Goal: Contribute content: Add original content to the website for others to see

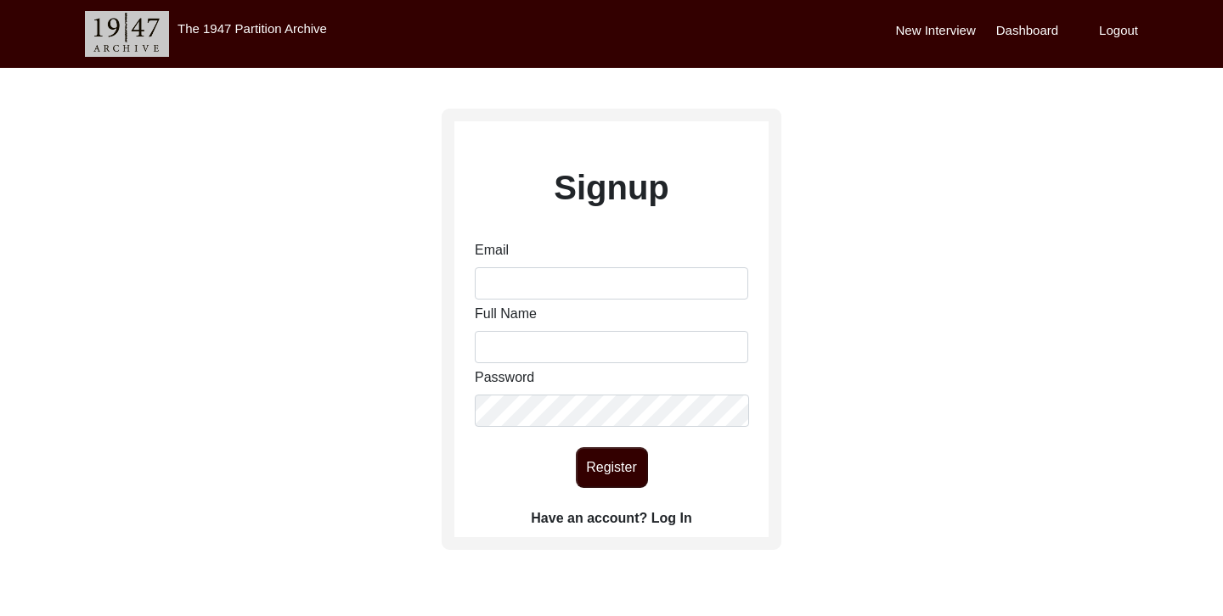
click at [671, 520] on label "Have an account? Log In" at bounding box center [611, 519] width 160 height 20
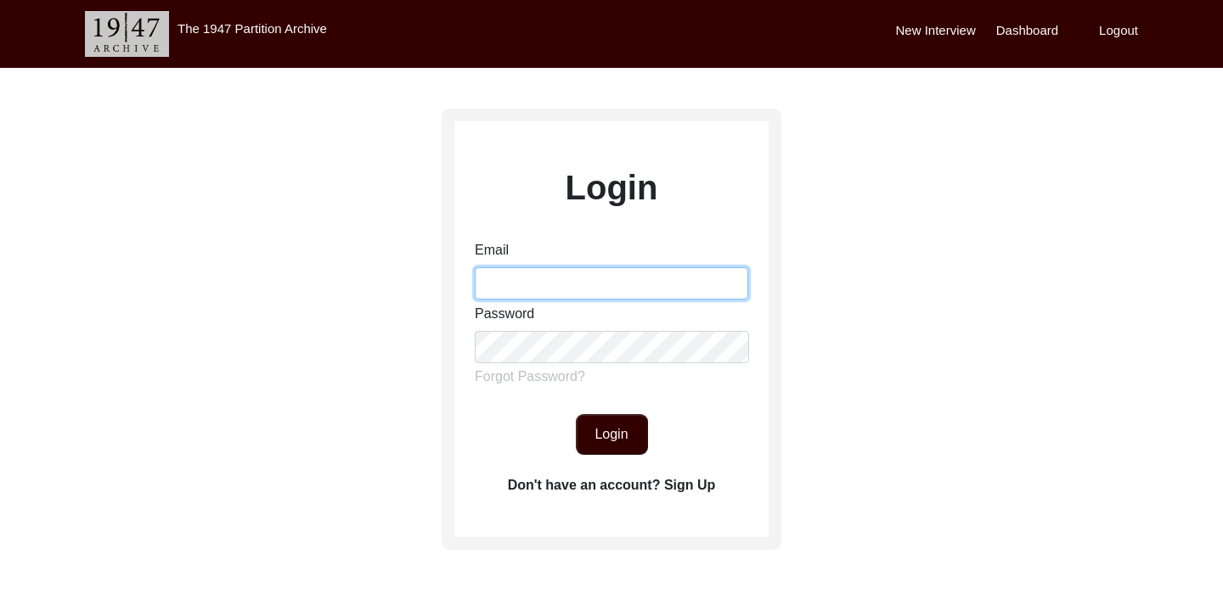
click at [514, 277] on input "Email" at bounding box center [611, 283] width 273 height 32
click at [549, 284] on input "Email" at bounding box center [611, 283] width 273 height 32
type input "[PERSON_NAME][EMAIL_ADDRESS][DOMAIN_NAME]"
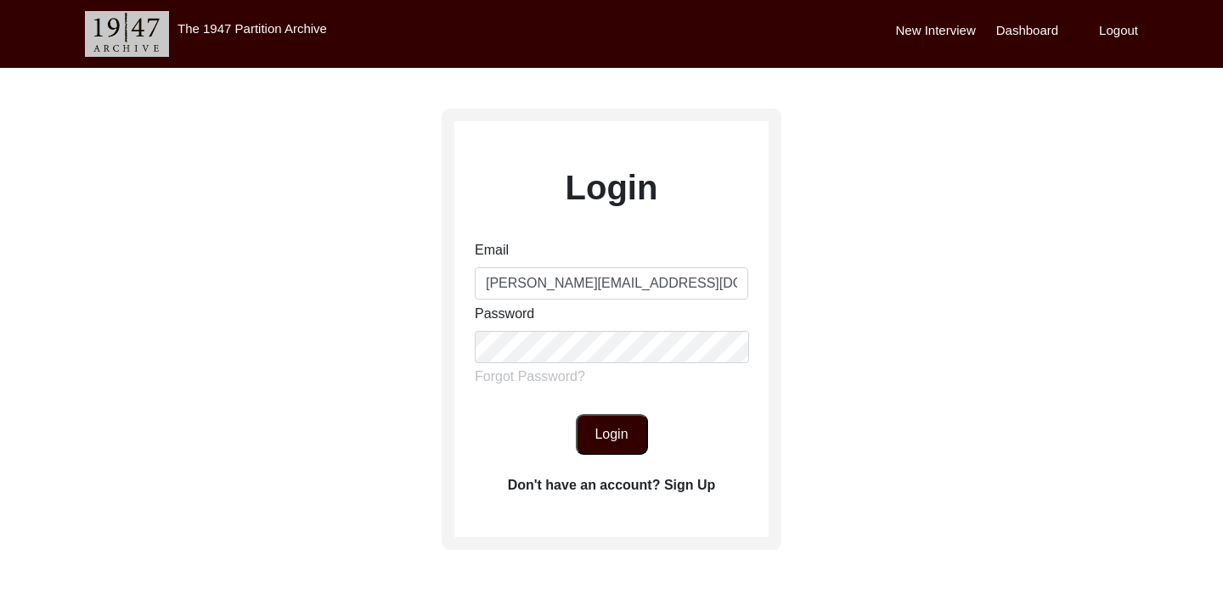
click at [608, 431] on button "Login" at bounding box center [612, 434] width 72 height 41
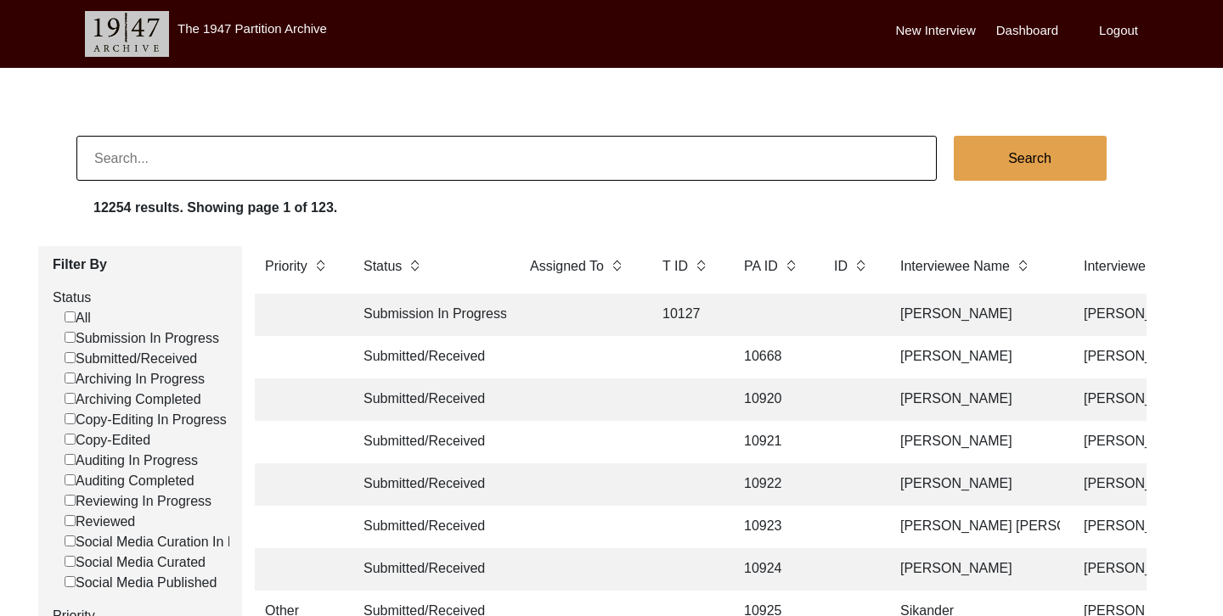
click at [943, 29] on label "New Interview" at bounding box center [936, 31] width 80 height 20
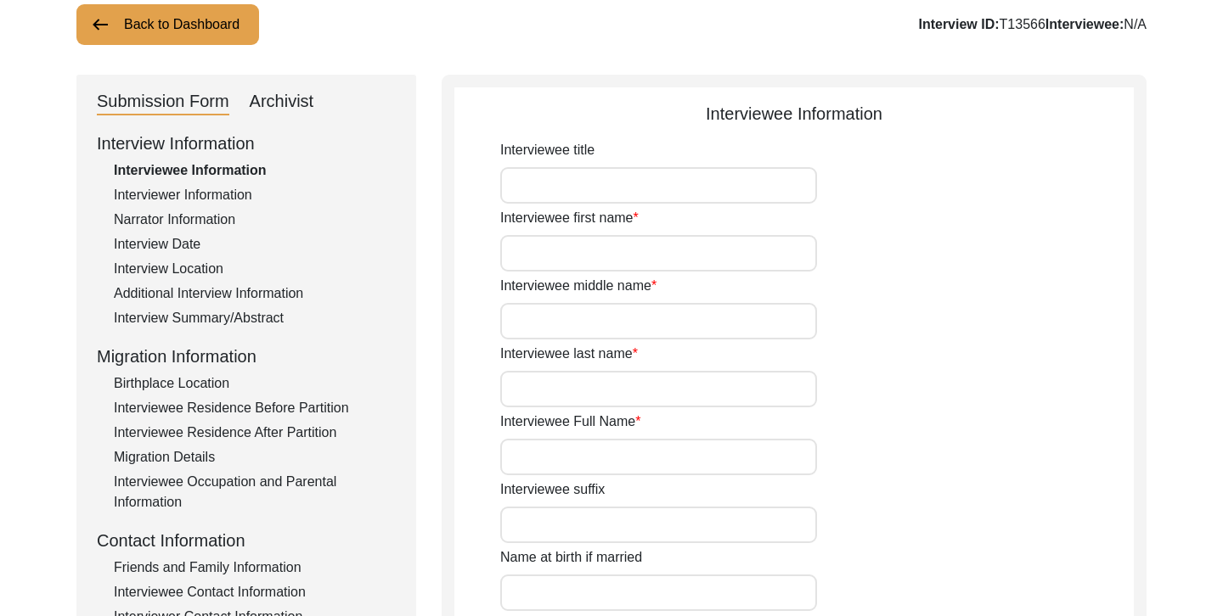
scroll to position [121, 0]
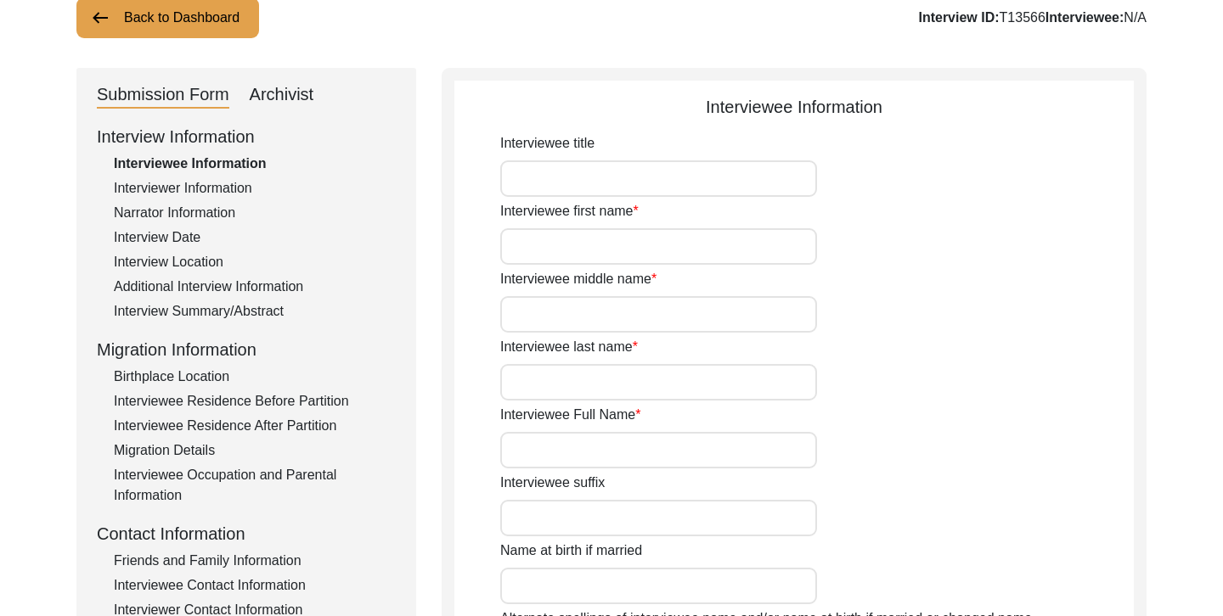
click at [773, 181] on input "Interviewee title" at bounding box center [658, 178] width 317 height 37
click at [646, 252] on input "Interviewee first name" at bounding box center [658, 246] width 317 height 37
click at [547, 320] on input "Interviewee middle name" at bounding box center [658, 314] width 317 height 37
click at [548, 390] on input "Interviewee last name" at bounding box center [658, 382] width 317 height 37
click at [543, 430] on div "Interviewee Full Name" at bounding box center [816, 437] width 633 height 64
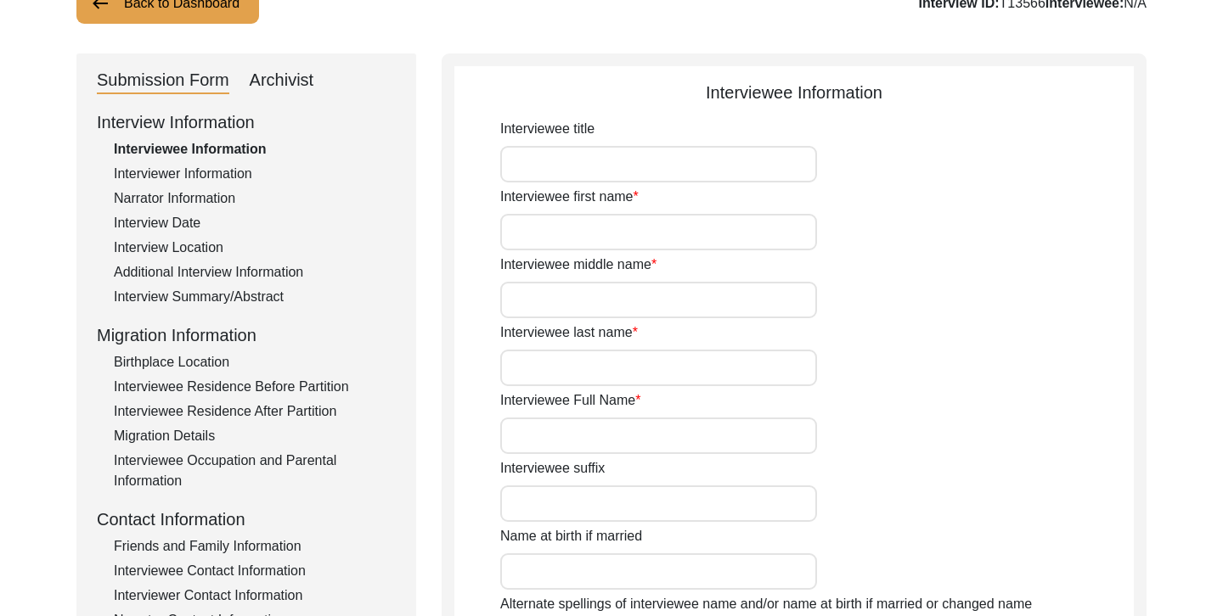
scroll to position [0, 0]
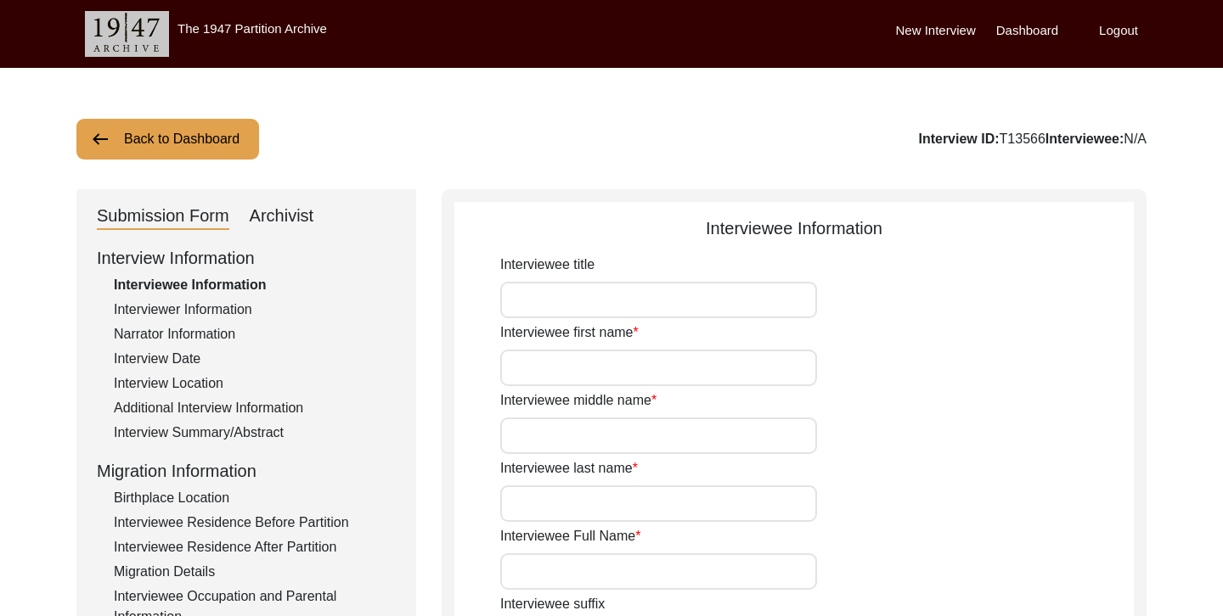
click at [214, 307] on div "Interviewer Information" at bounding box center [255, 310] width 282 height 20
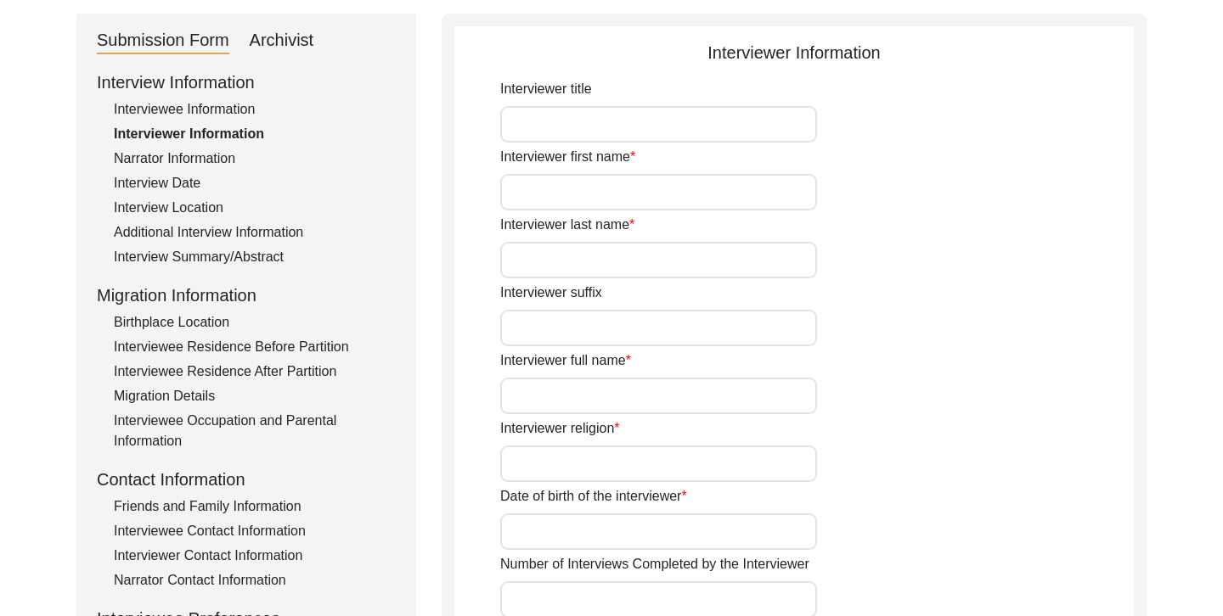
scroll to position [136, 0]
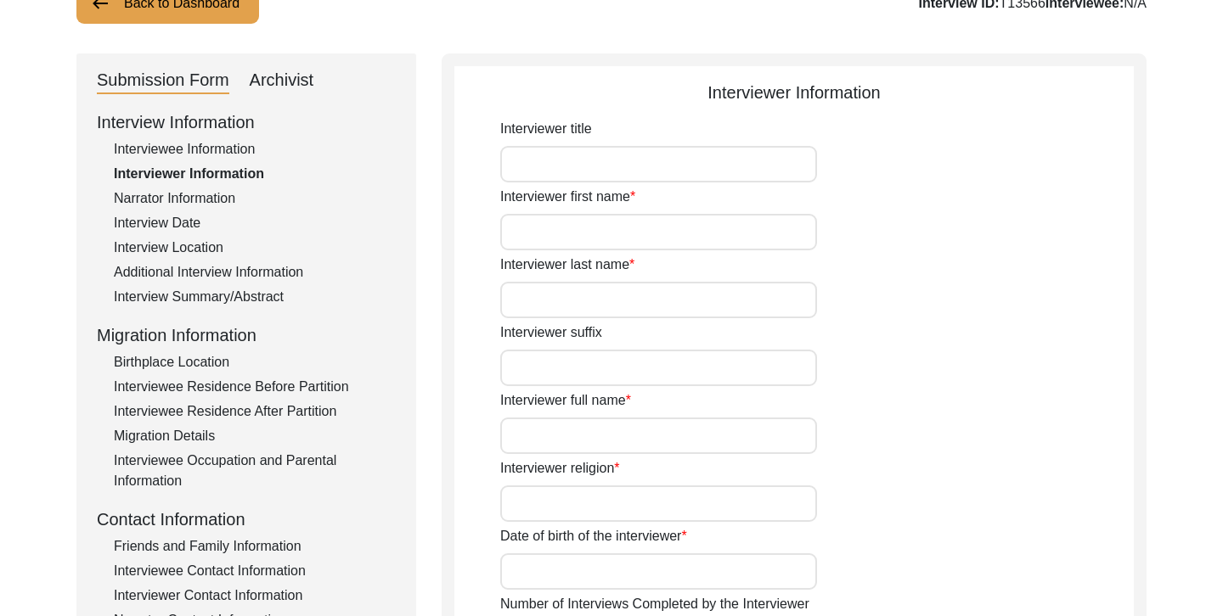
click at [206, 201] on div "Narrator Information" at bounding box center [255, 199] width 282 height 20
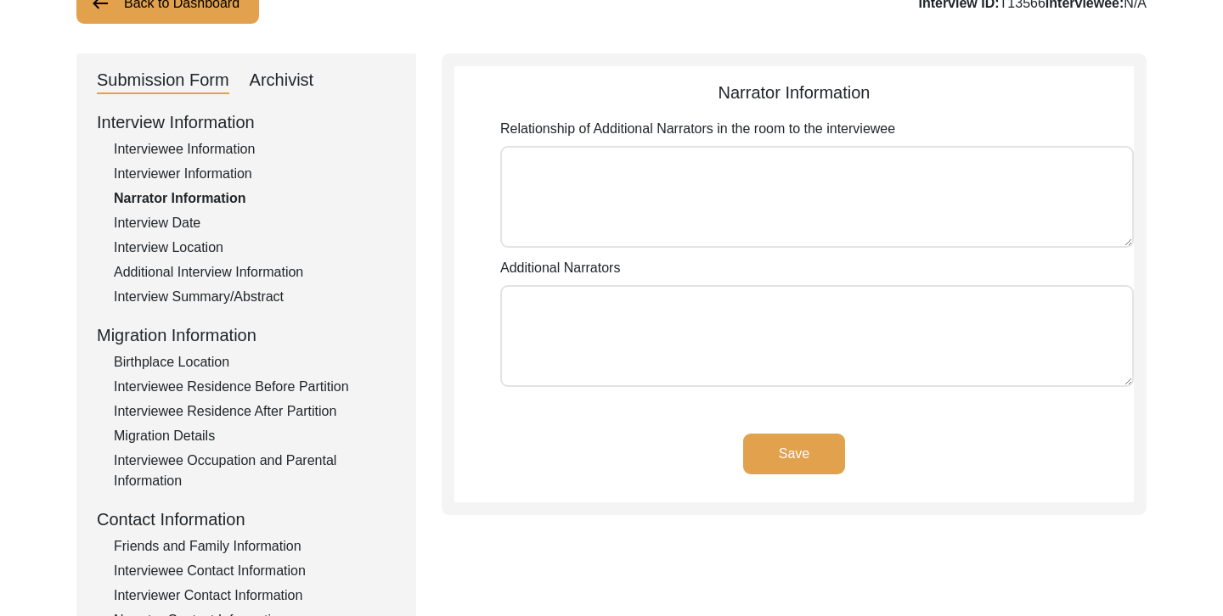
click at [175, 222] on div "Interview Date" at bounding box center [255, 223] width 282 height 20
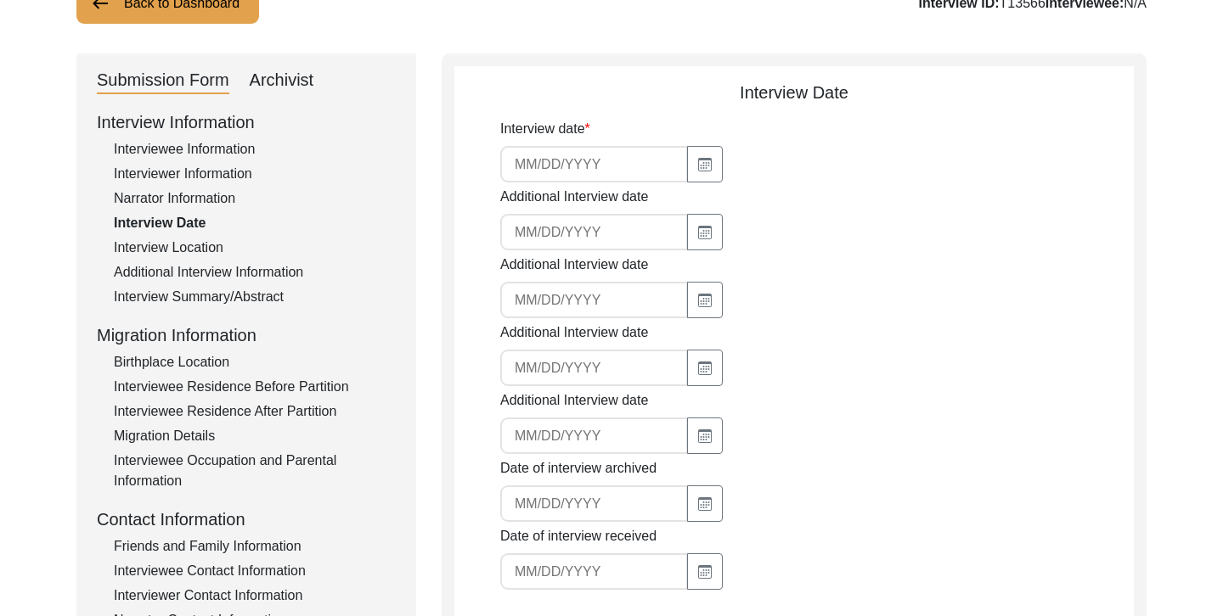
click at [172, 253] on div "Interview Location" at bounding box center [255, 248] width 282 height 20
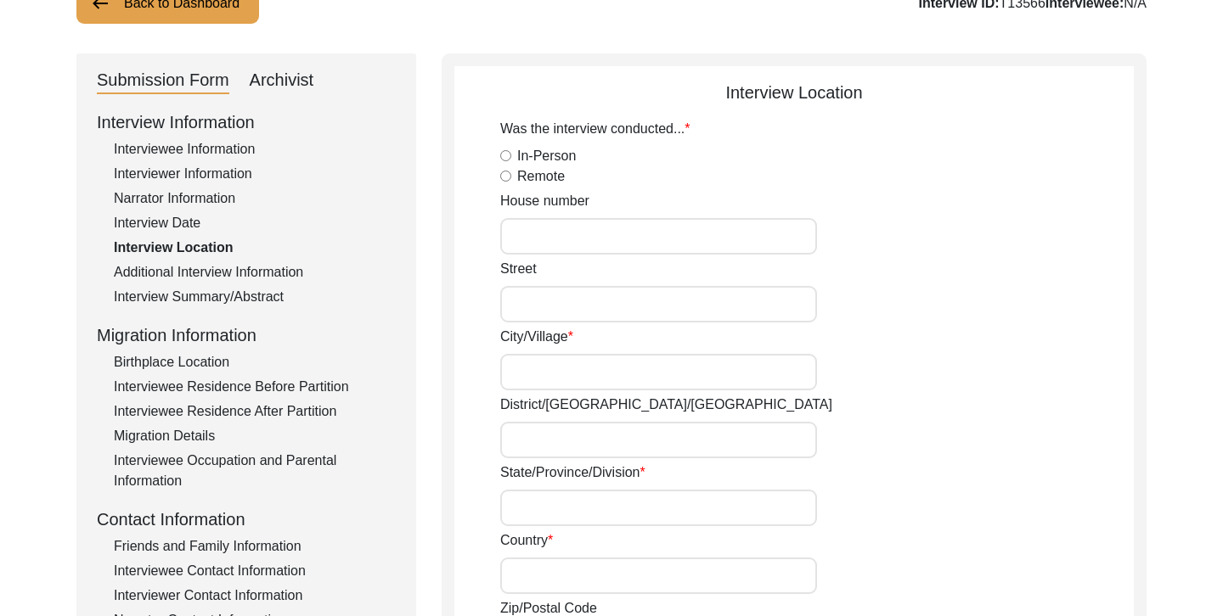
click at [172, 272] on div "Additional Interview Information" at bounding box center [255, 272] width 282 height 20
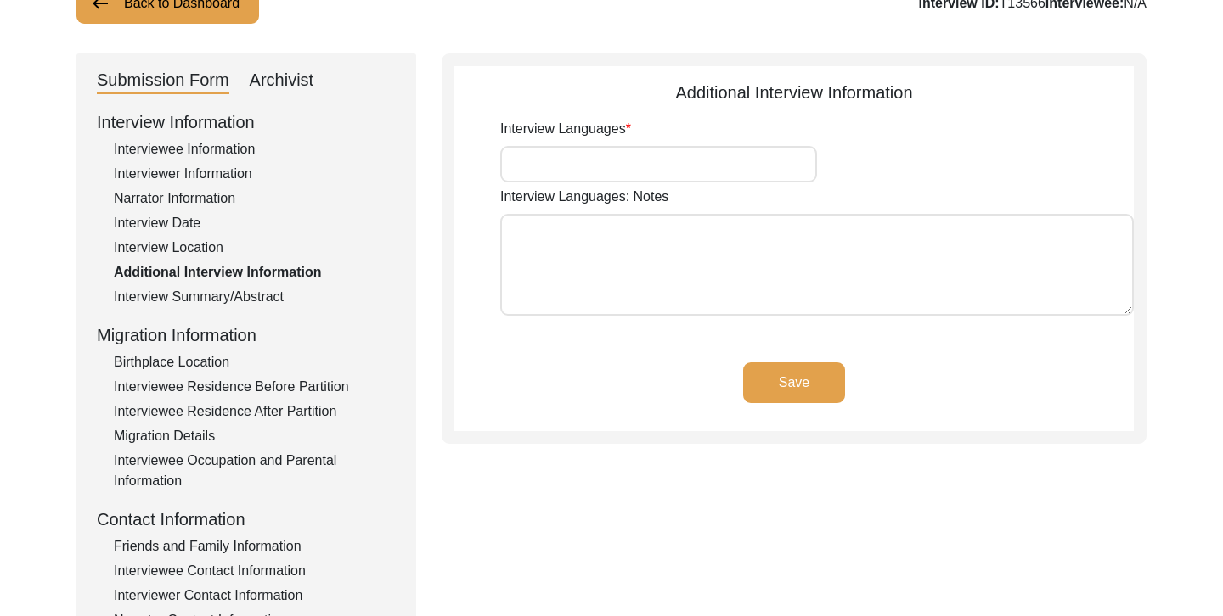
click at [524, 163] on input "Interview Languages" at bounding box center [658, 164] width 317 height 37
click at [274, 296] on div "Interview Summary/Abstract" at bounding box center [255, 297] width 282 height 20
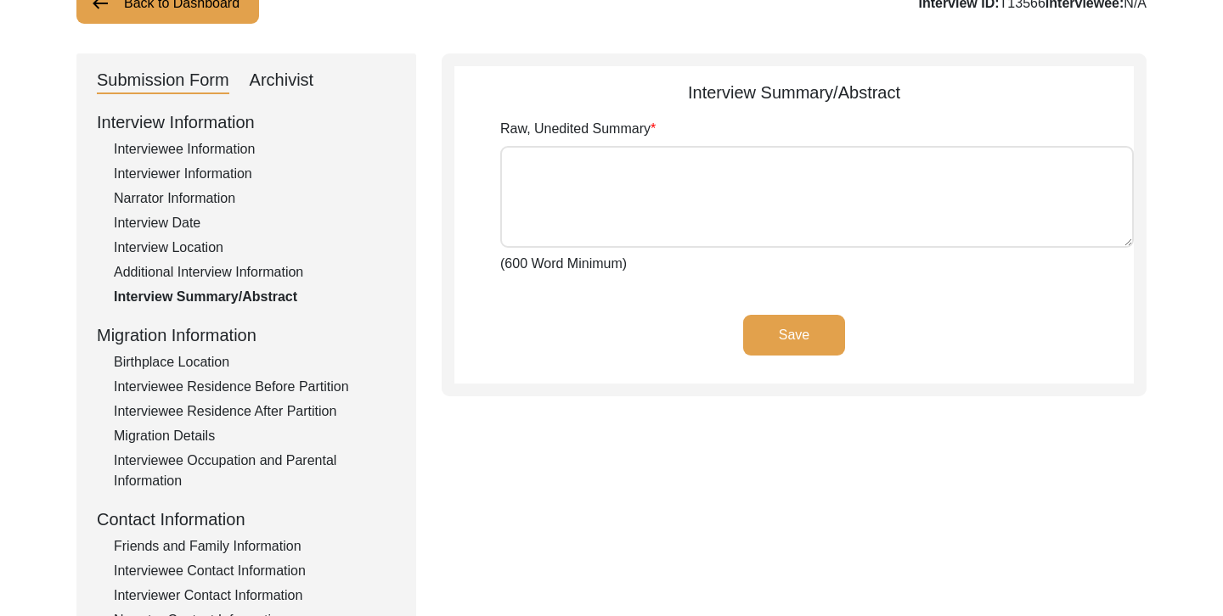
click at [567, 166] on textarea "Raw, Unedited Summary" at bounding box center [816, 197] width 633 height 102
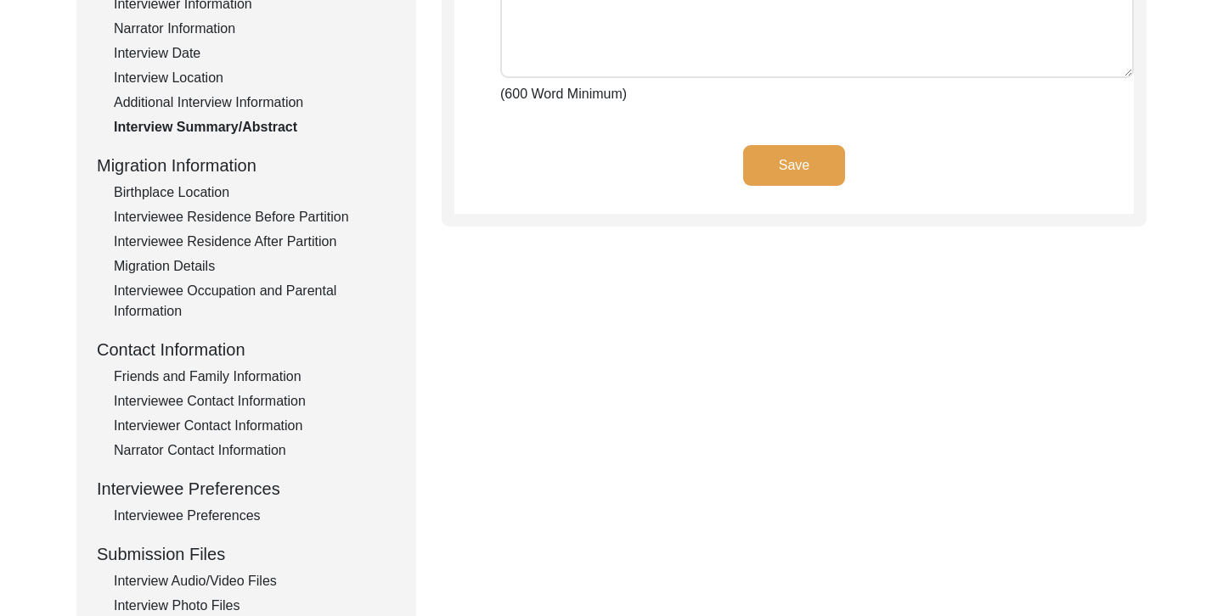
scroll to position [318, 0]
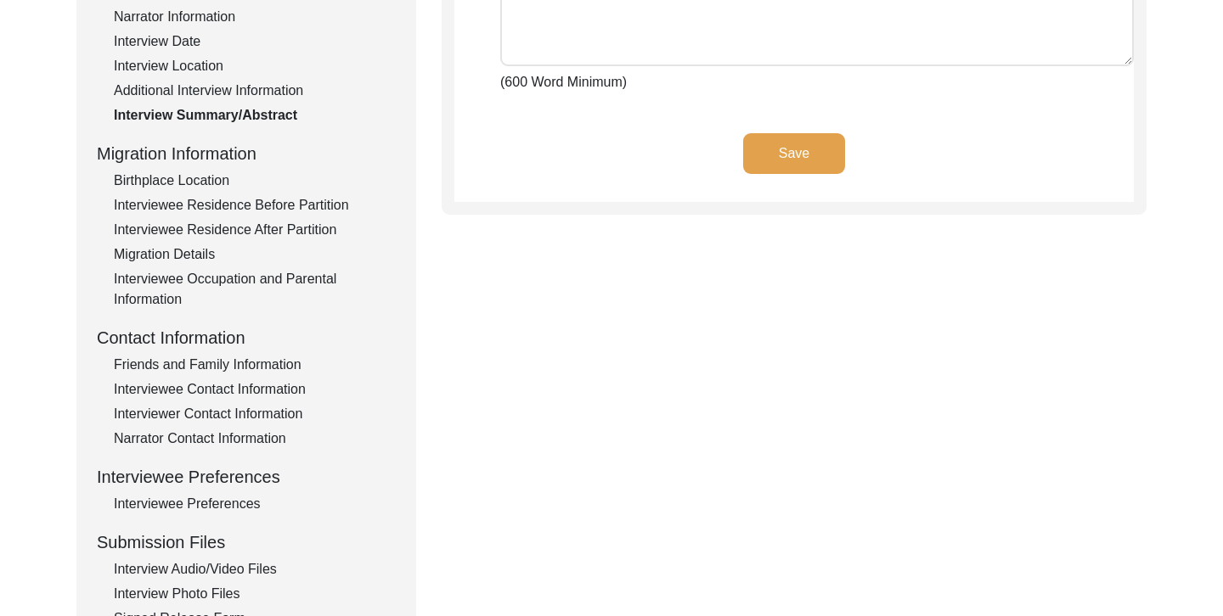
click at [201, 183] on div "Birthplace Location" at bounding box center [255, 181] width 282 height 20
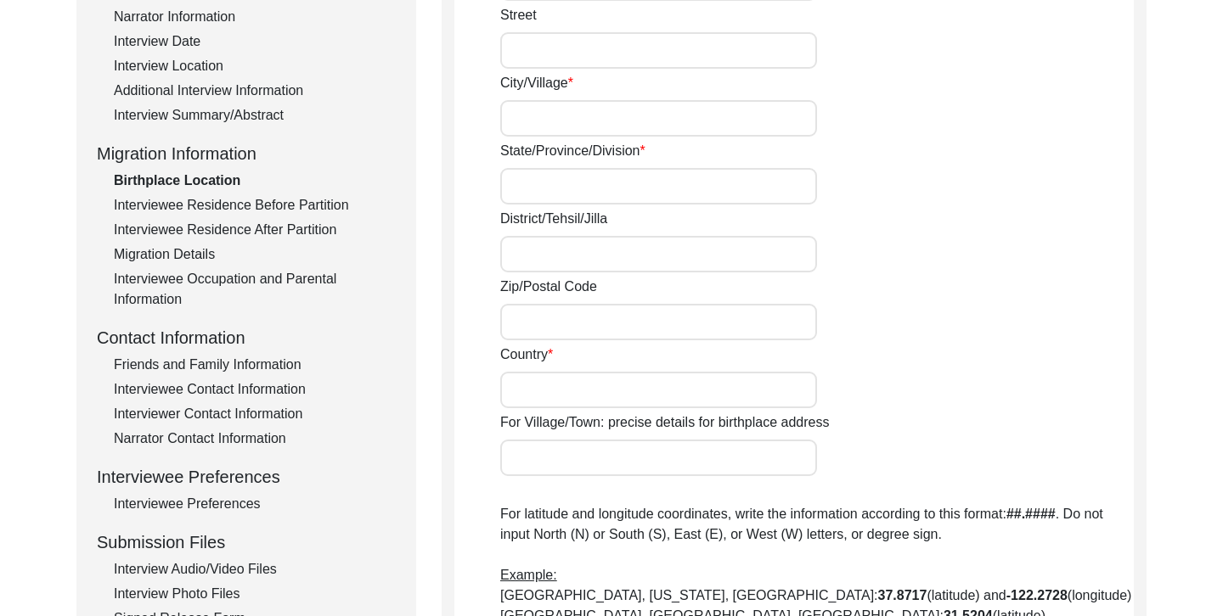
click at [200, 207] on div "Interviewee Residence Before Partition" at bounding box center [255, 205] width 282 height 20
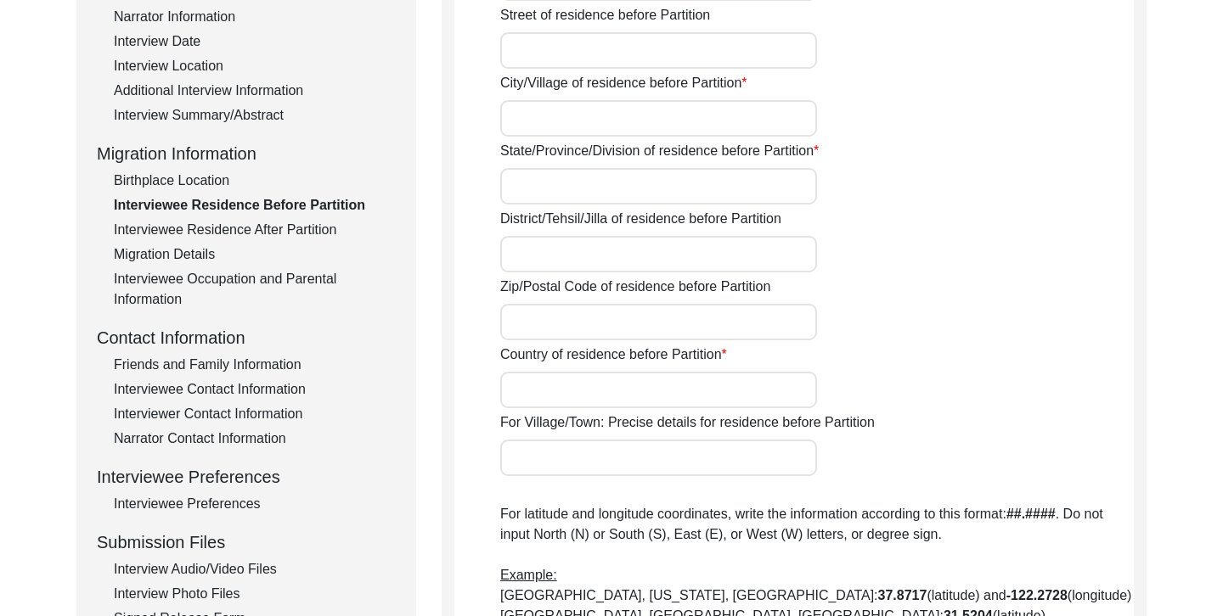
click at [200, 225] on div "Interviewee Residence After Partition" at bounding box center [255, 230] width 282 height 20
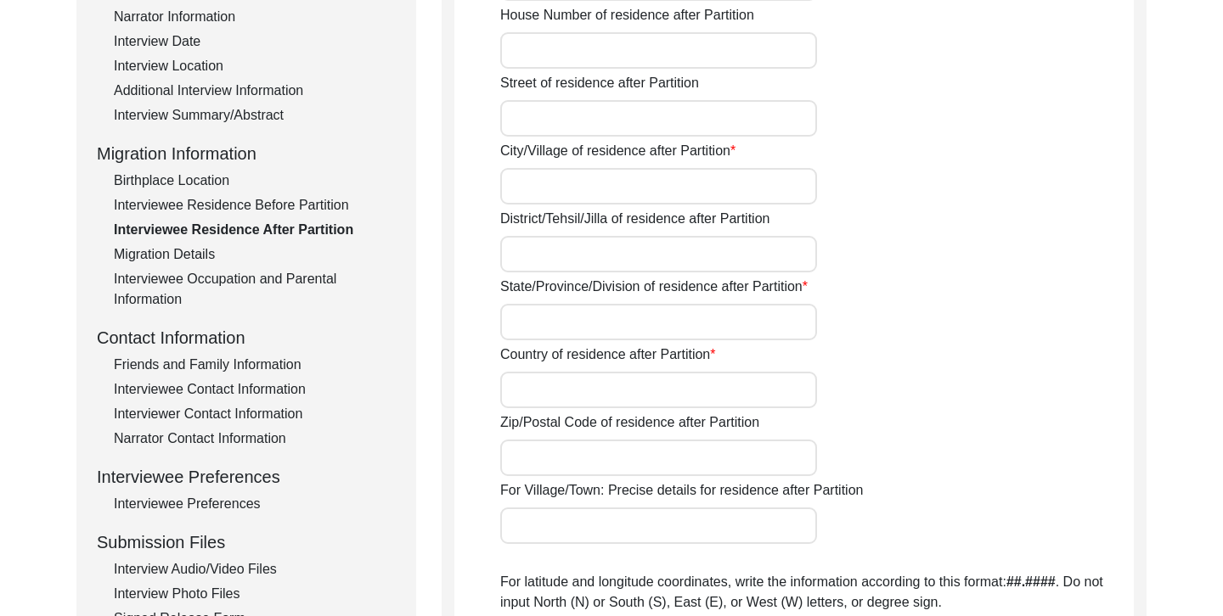
click at [189, 256] on div "Migration Details" at bounding box center [255, 255] width 282 height 20
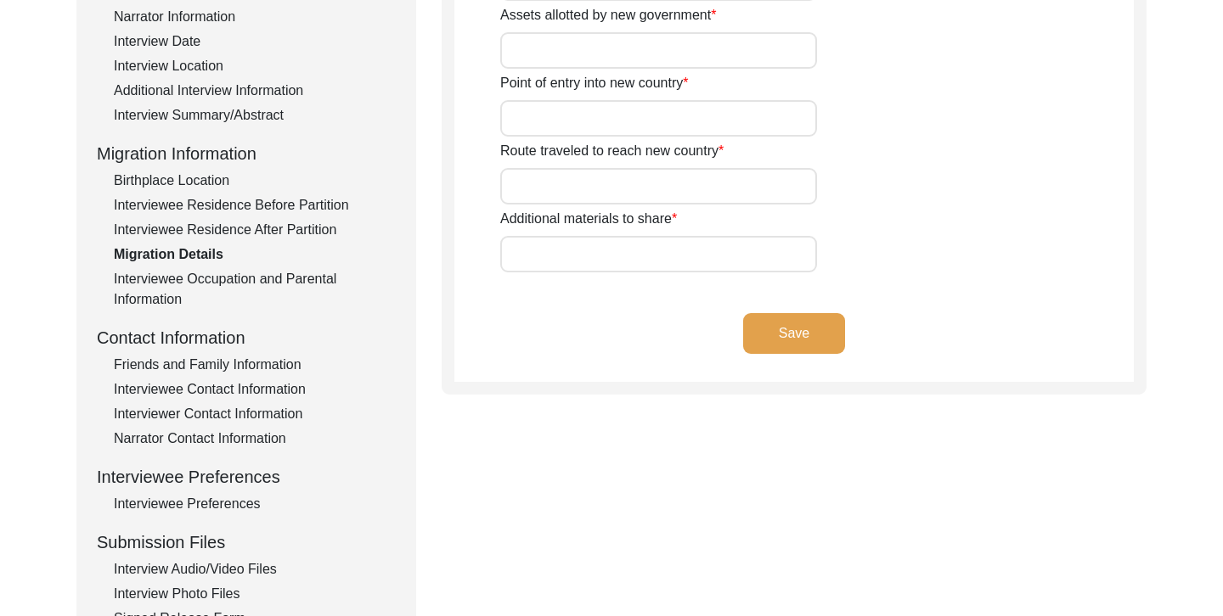
click at [177, 285] on div "Interviewee Occupation and Parental Information" at bounding box center [255, 289] width 282 height 41
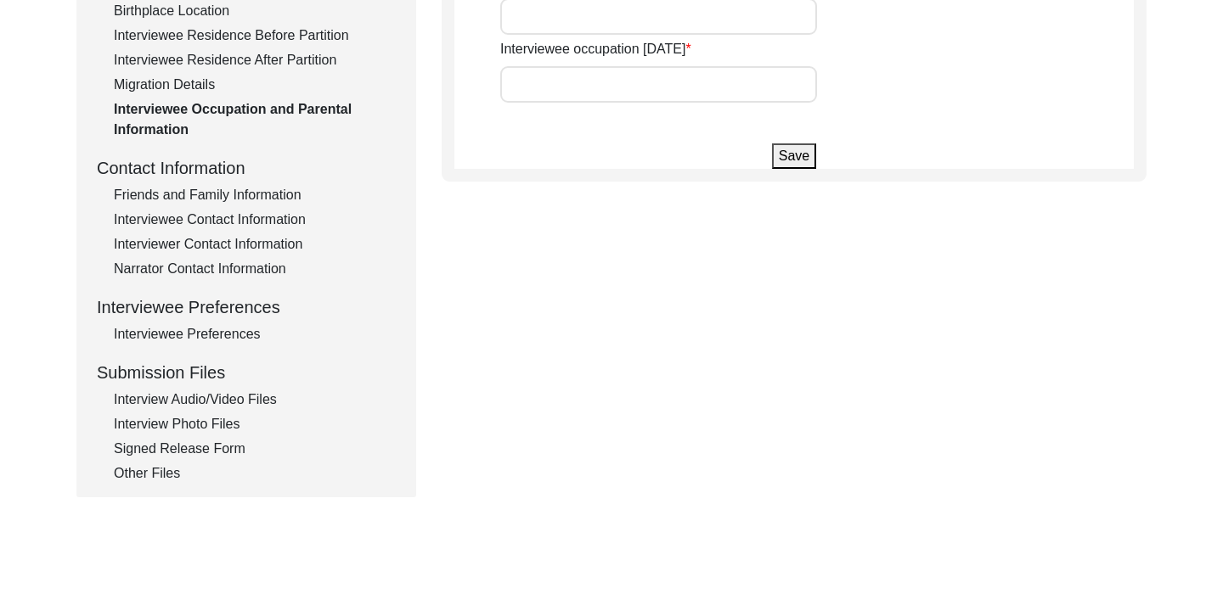
scroll to position [495, 0]
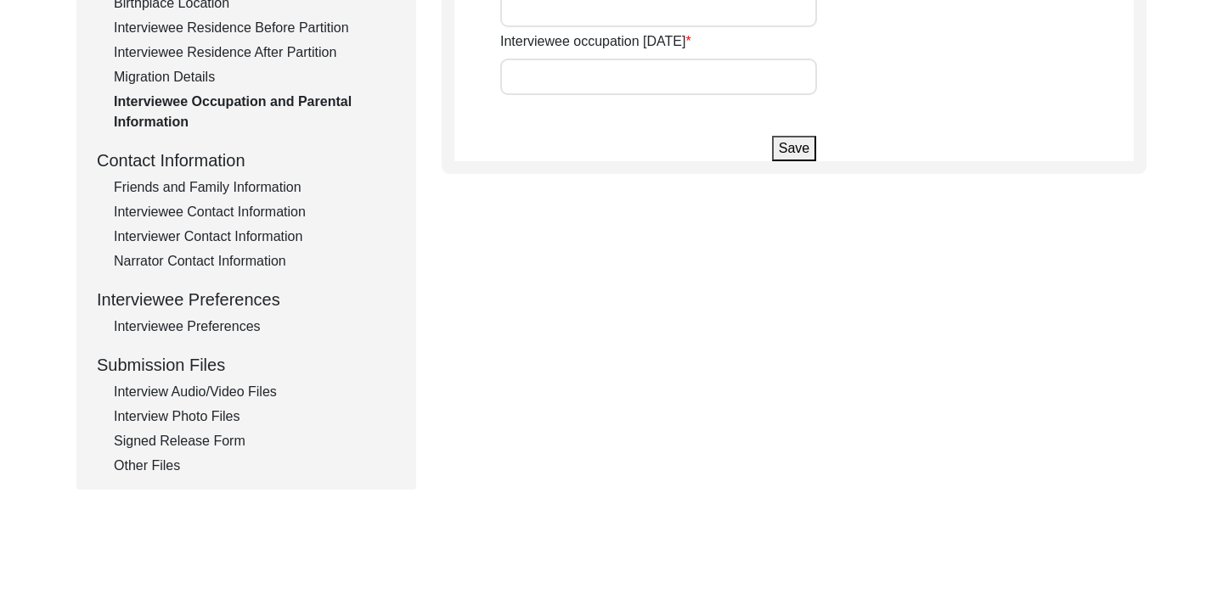
click at [228, 160] on div "Contact Information" at bounding box center [246, 160] width 299 height 25
click at [222, 192] on div "Friends and Family Information" at bounding box center [255, 187] width 282 height 20
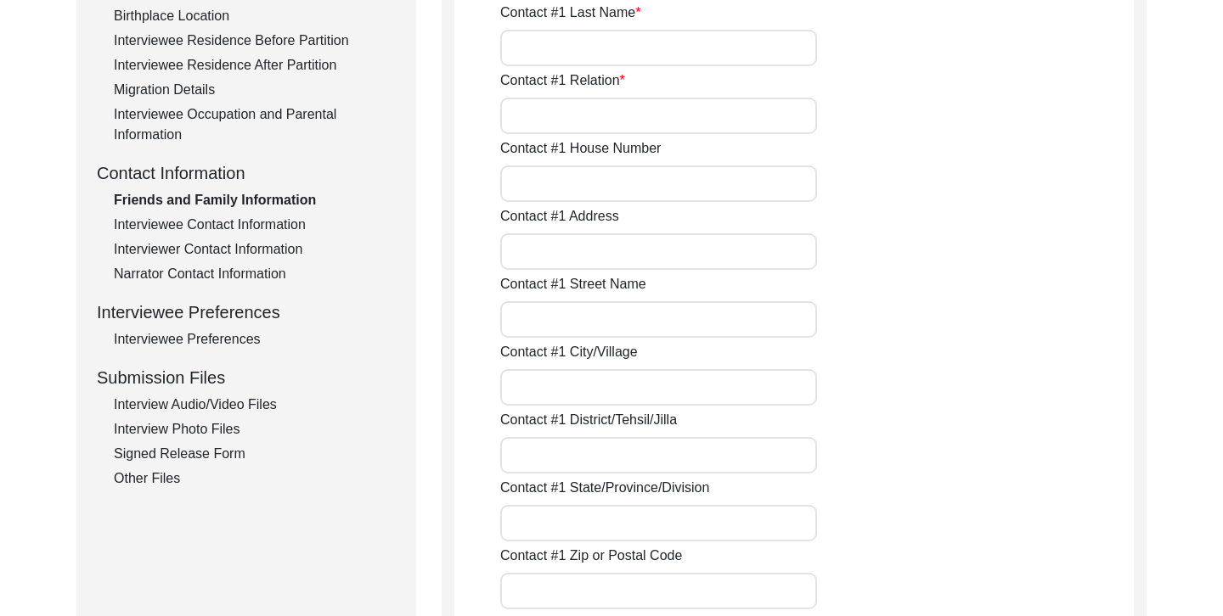
scroll to position [492, 0]
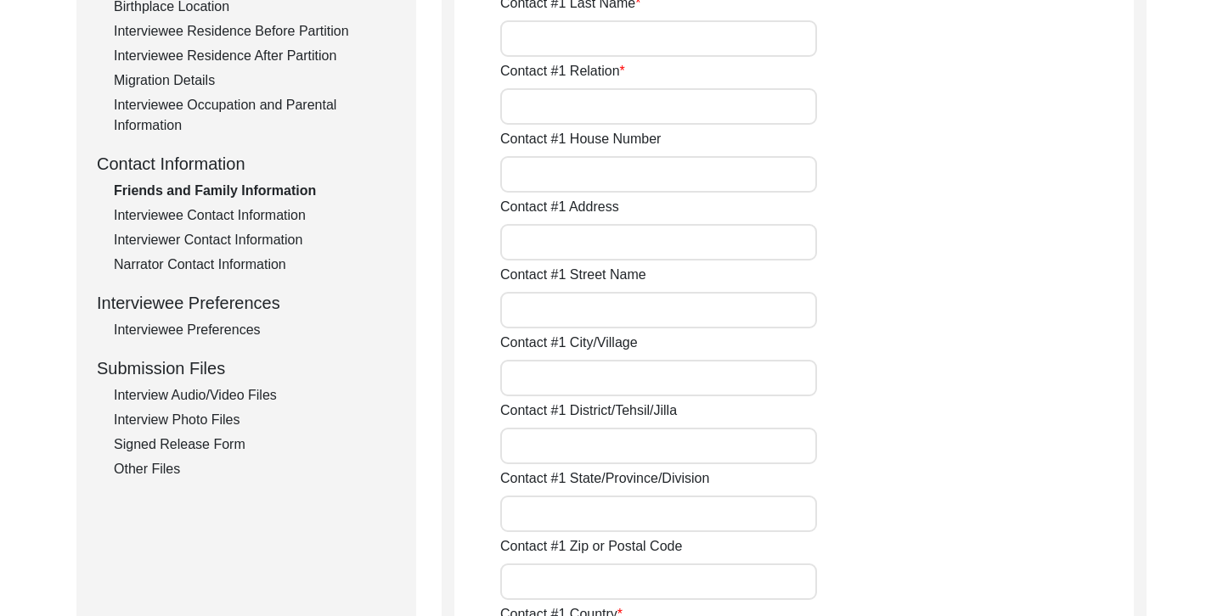
click at [263, 218] on div "Interviewee Contact Information" at bounding box center [255, 215] width 282 height 20
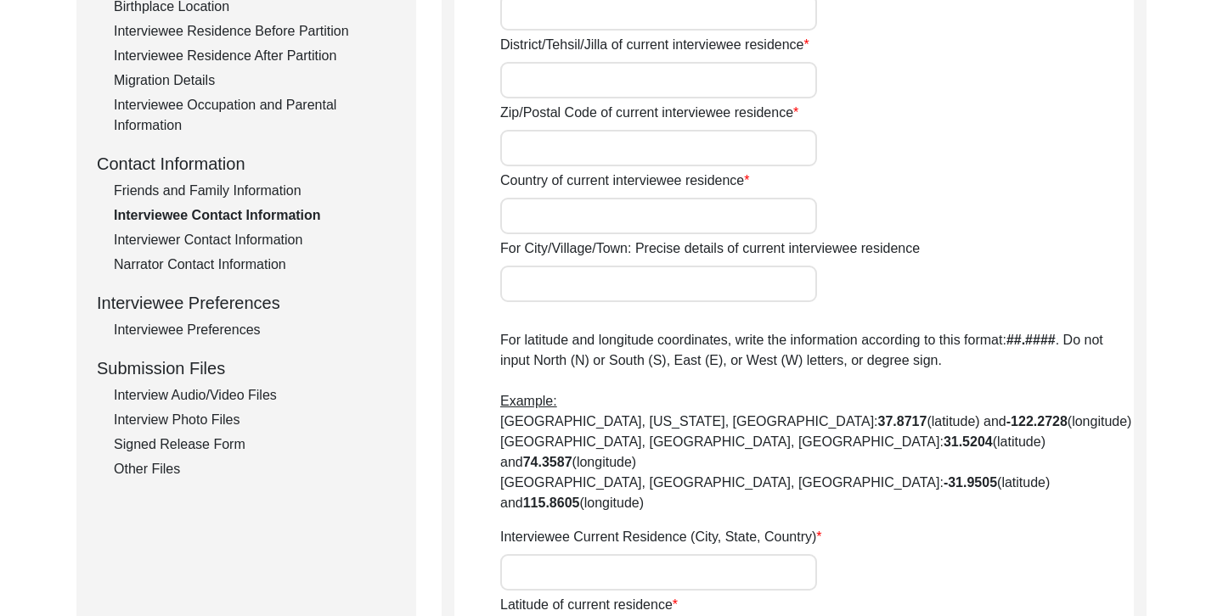
click at [252, 237] on div "Interviewer Contact Information" at bounding box center [255, 240] width 282 height 20
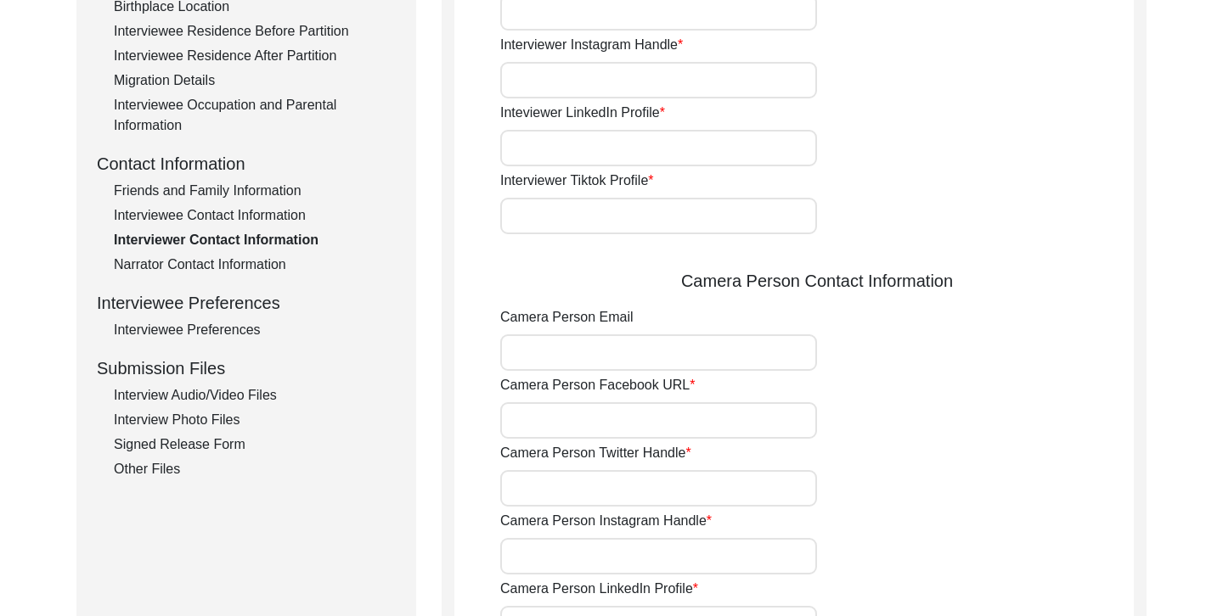
click at [240, 271] on div "Narrator Contact Information" at bounding box center [255, 265] width 282 height 20
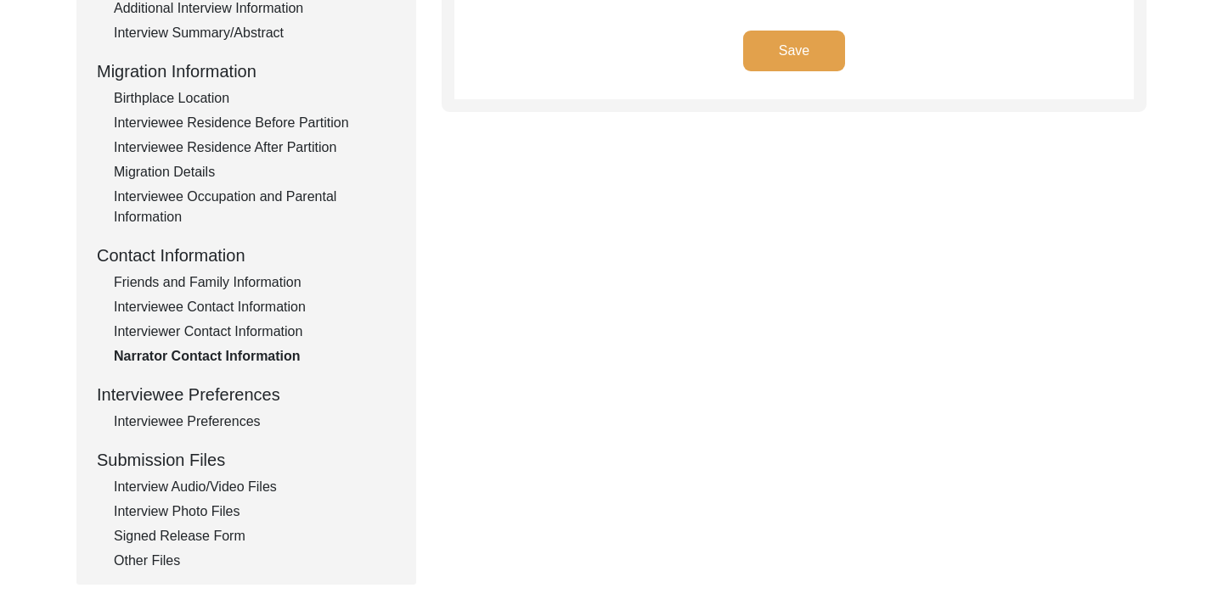
scroll to position [419, 0]
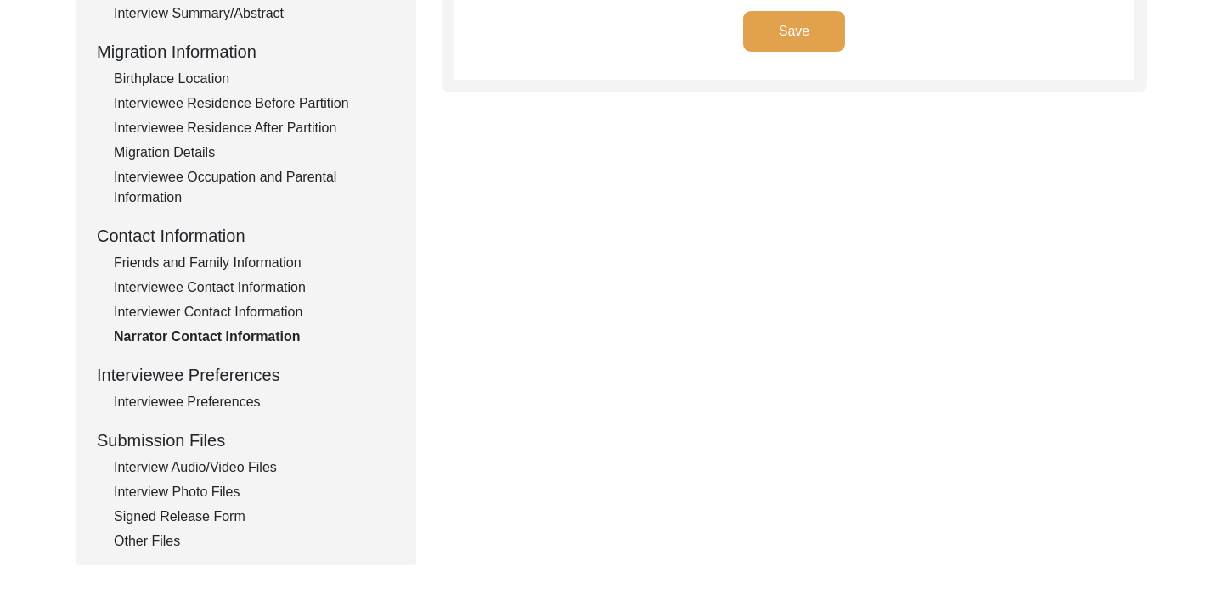
click at [240, 400] on div "Interviewee Preferences" at bounding box center [255, 402] width 282 height 20
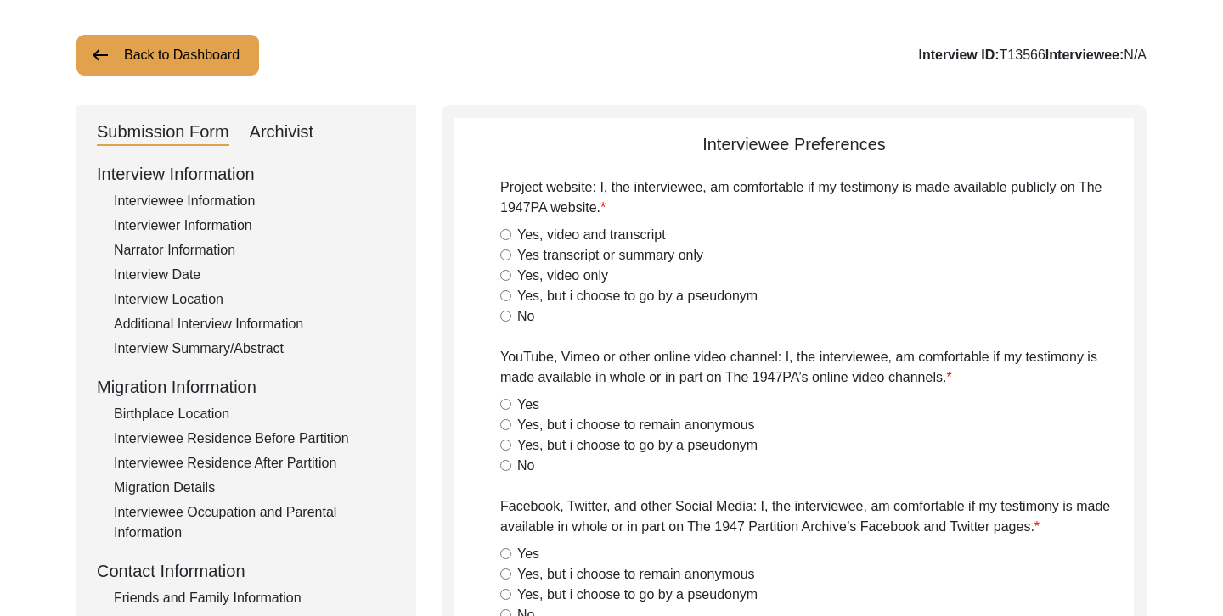
scroll to position [80, 0]
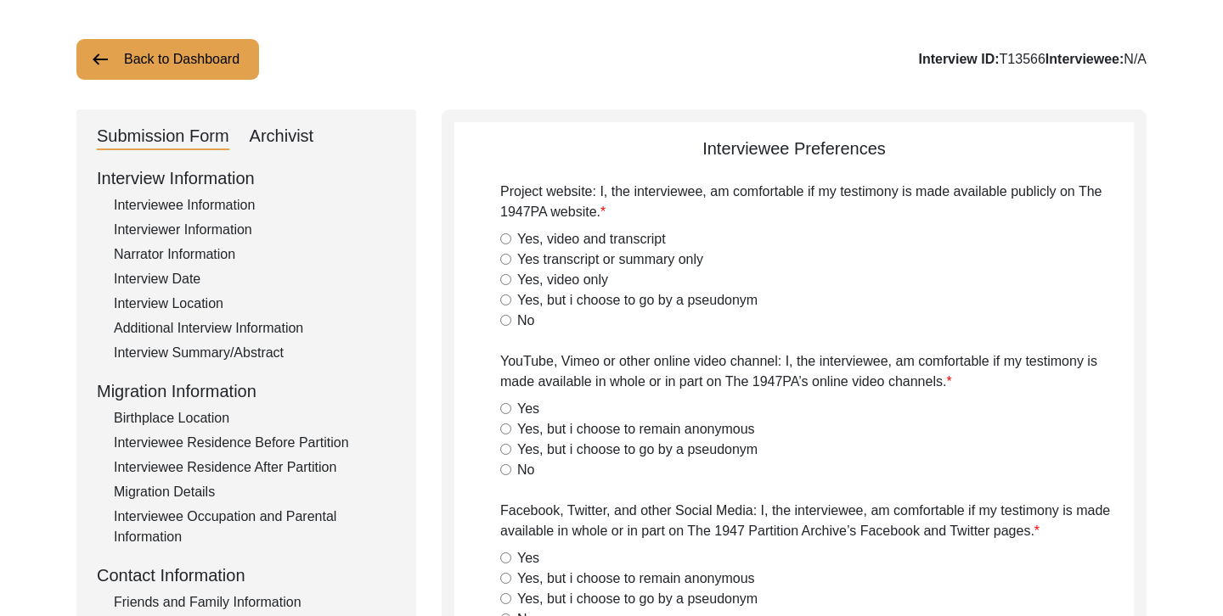
click at [505, 238] on input "Yes, video and transcript" at bounding box center [505, 239] width 11 height 11
radio input "true"
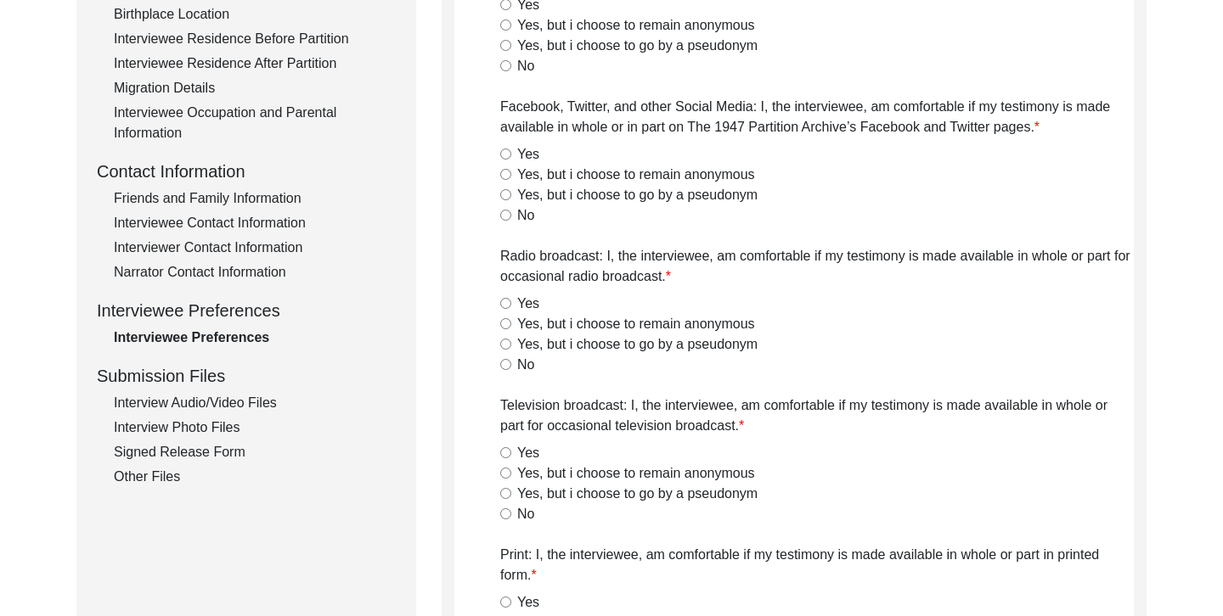
scroll to position [491, 0]
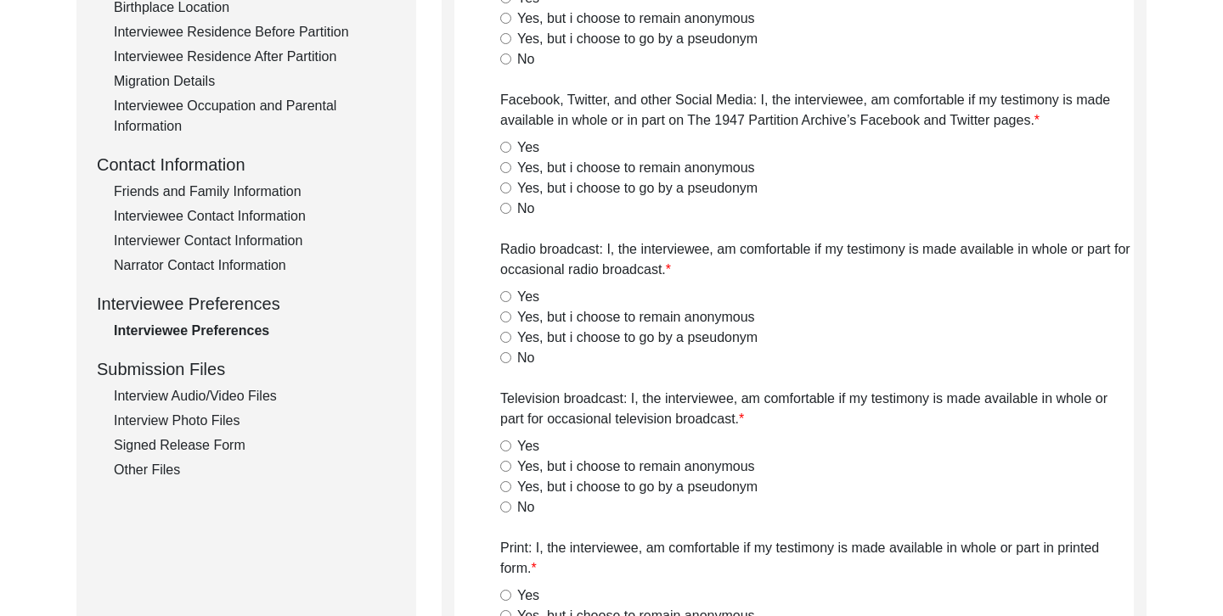
click at [262, 395] on div "Interview Audio/Video Files" at bounding box center [255, 396] width 282 height 20
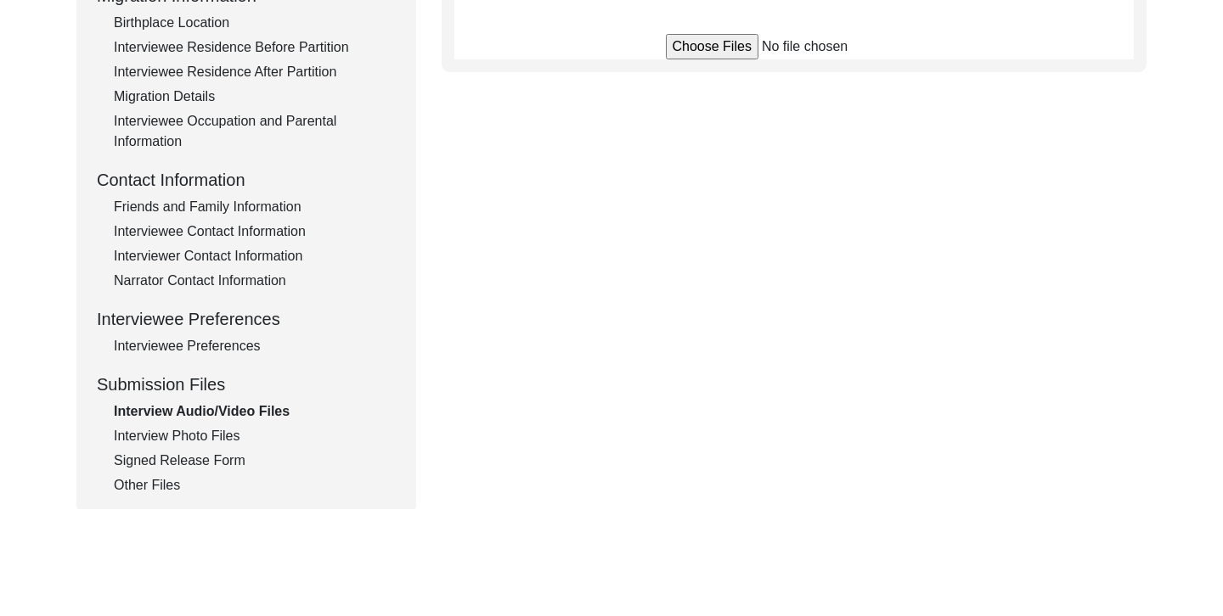
scroll to position [488, 0]
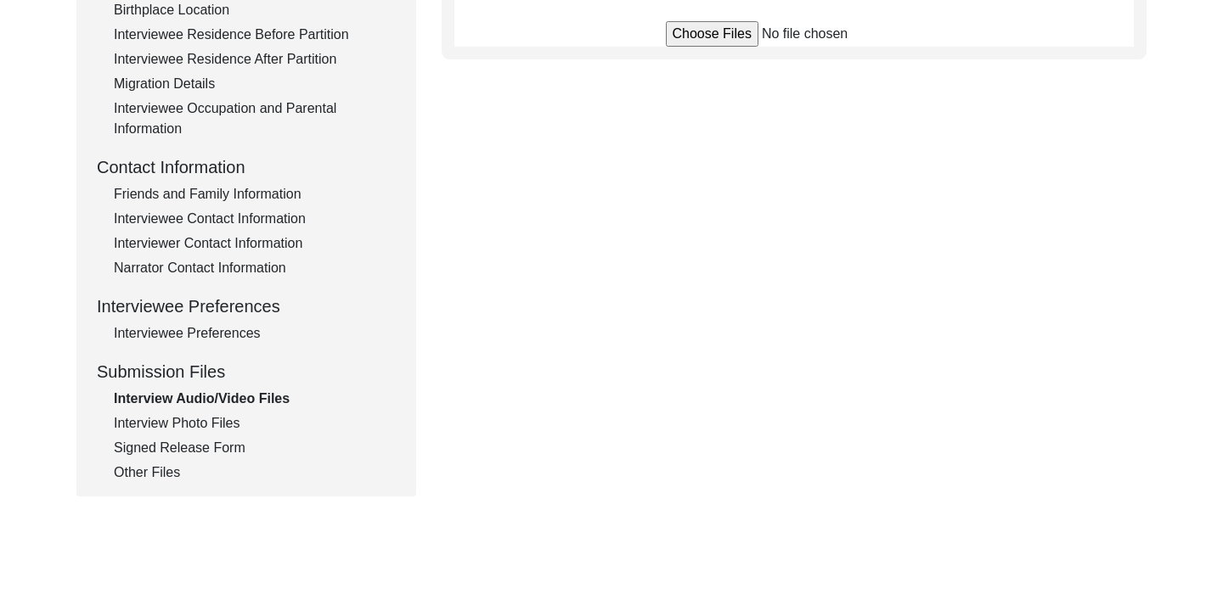
click at [213, 430] on div "Interview Photo Files" at bounding box center [255, 424] width 282 height 20
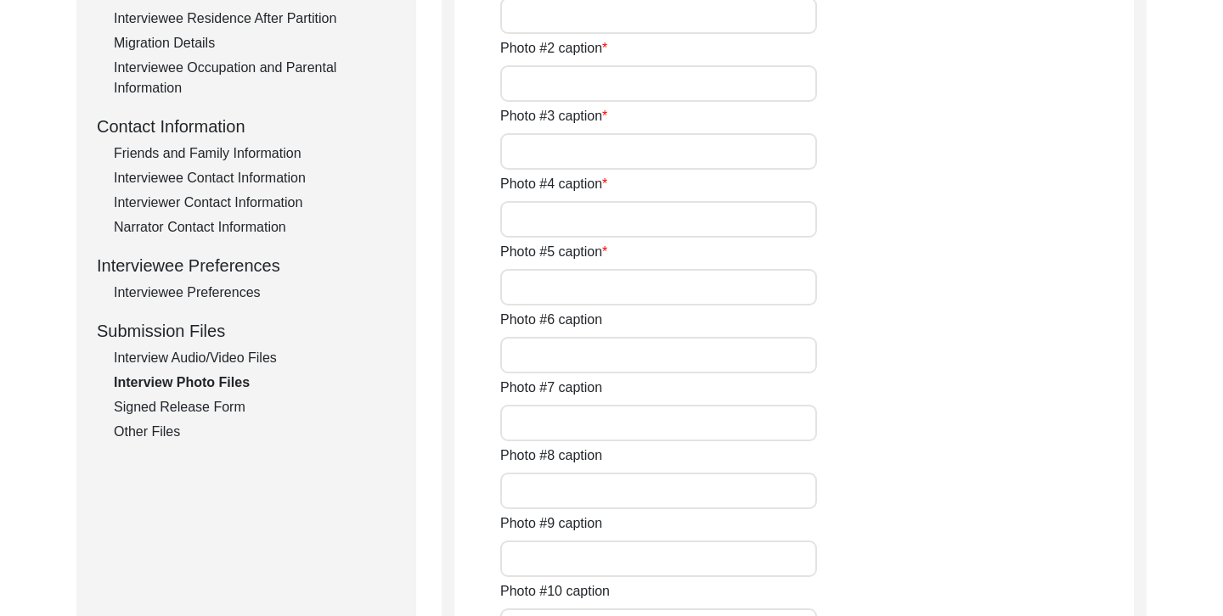
scroll to position [557, 0]
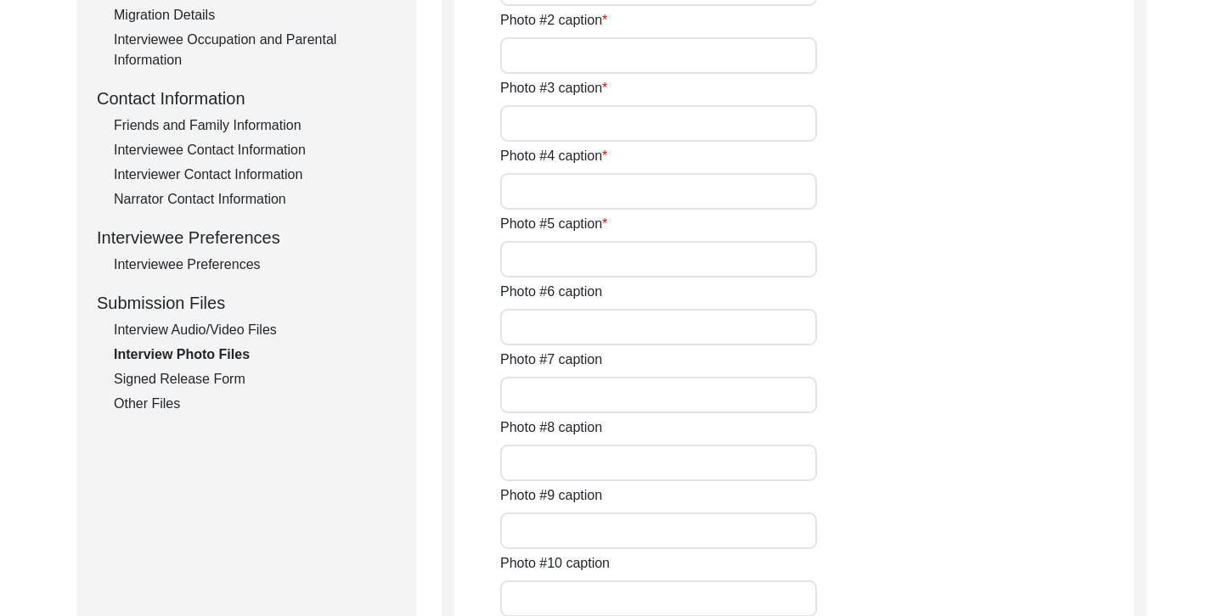
click at [224, 386] on div "Signed Release Form" at bounding box center [255, 379] width 282 height 20
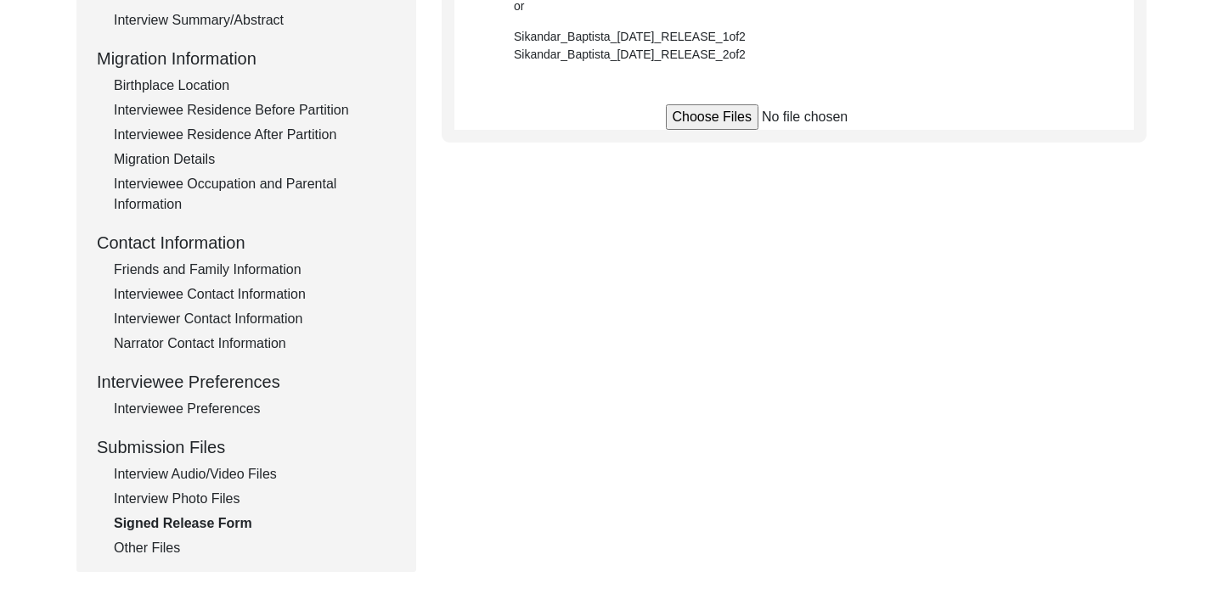
scroll to position [511, 0]
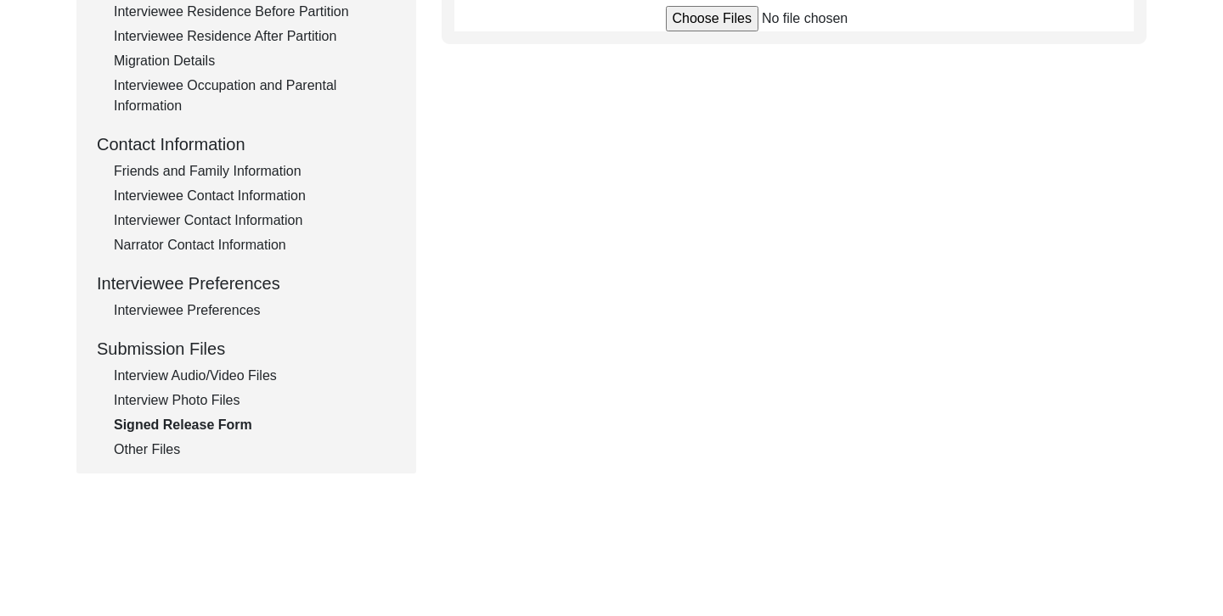
click at [174, 447] on div "Other Files" at bounding box center [255, 450] width 282 height 20
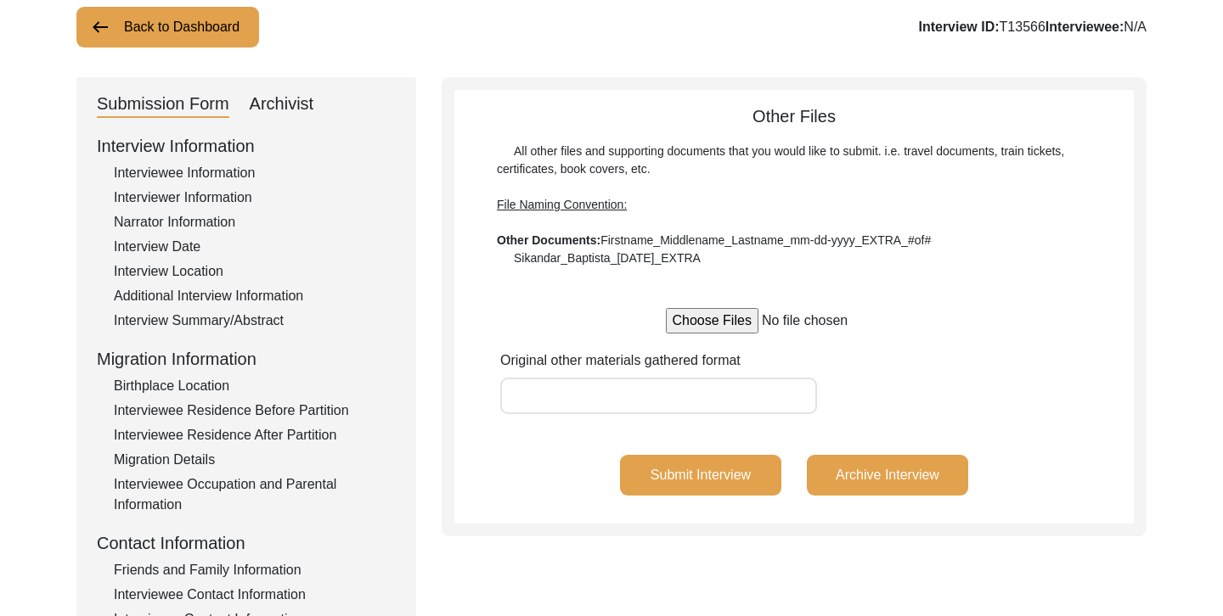
scroll to position [0, 0]
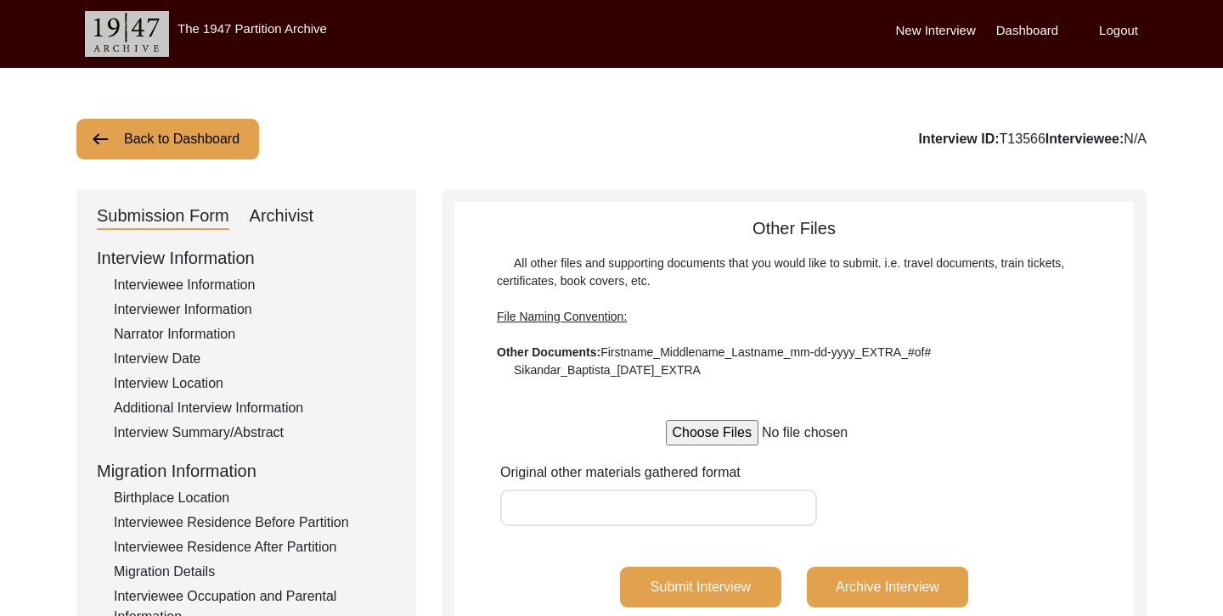
click at [235, 286] on div "Interviewee Information" at bounding box center [255, 285] width 282 height 20
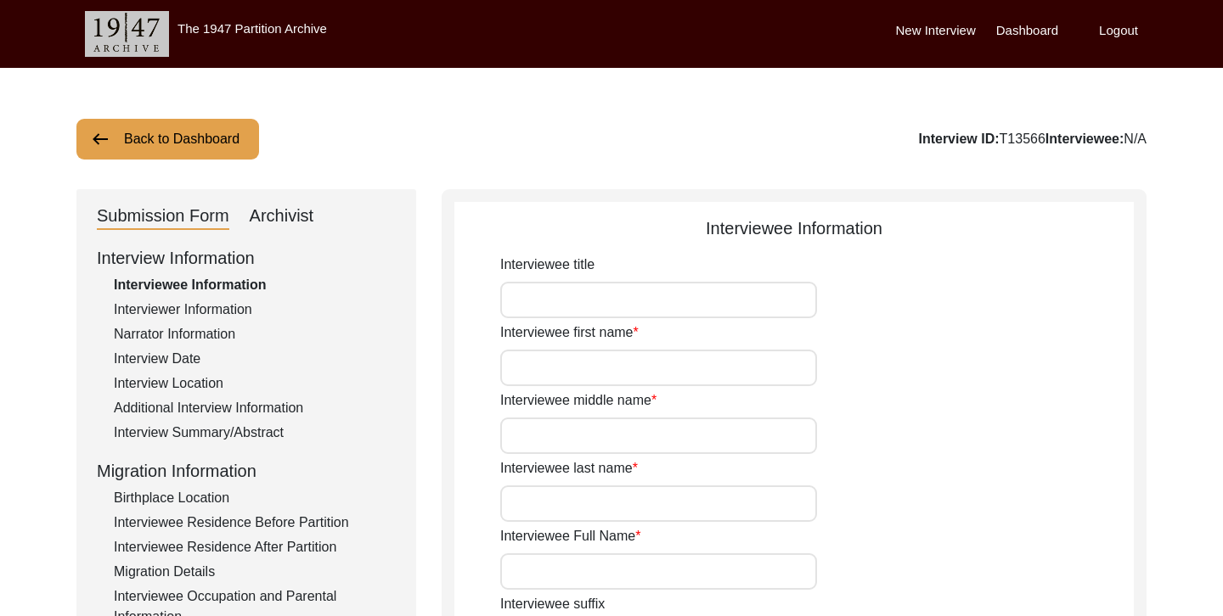
click at [226, 301] on div "Interviewer Information" at bounding box center [255, 310] width 282 height 20
click at [205, 334] on div "Narrator Information" at bounding box center [255, 334] width 282 height 20
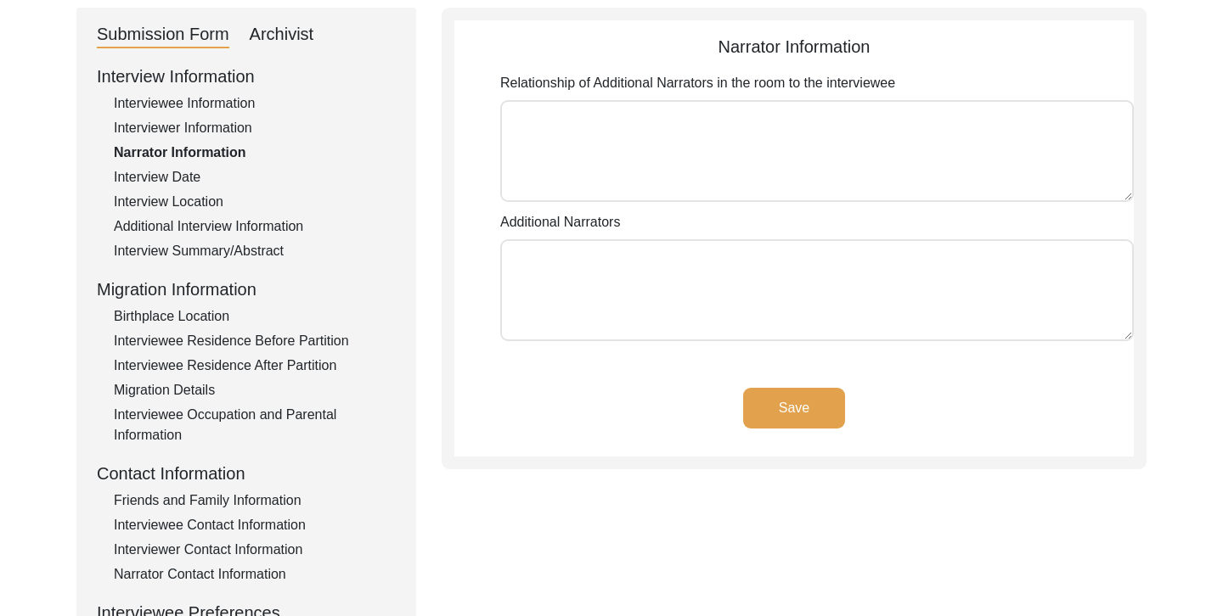
scroll to position [611, 0]
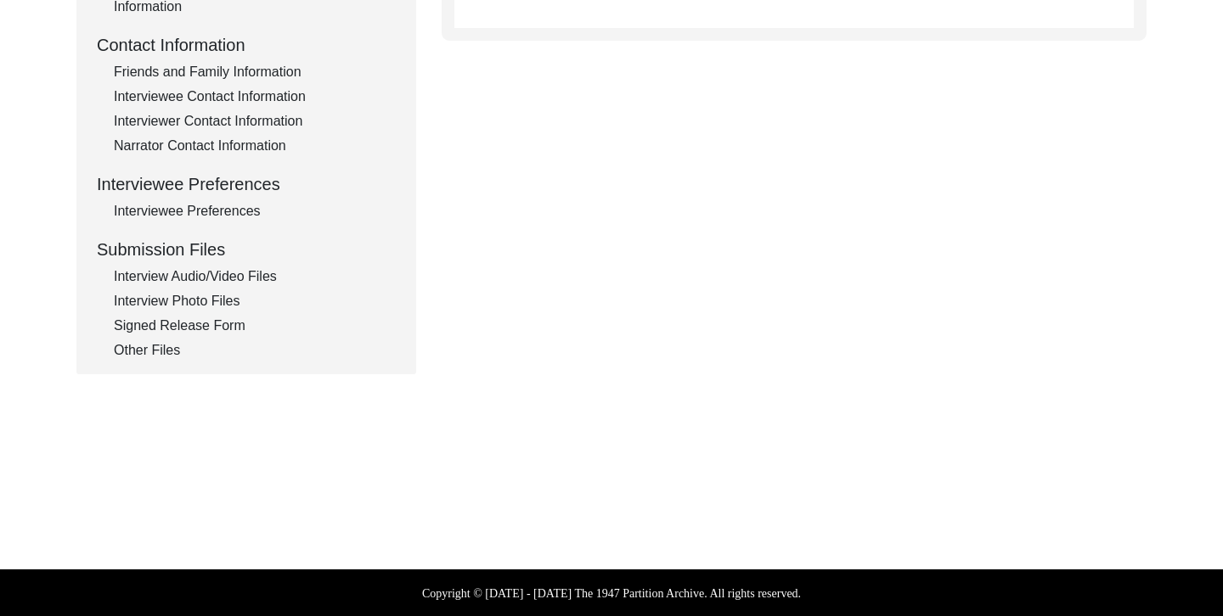
click at [233, 275] on div "Interview Audio/Video Files" at bounding box center [255, 277] width 282 height 20
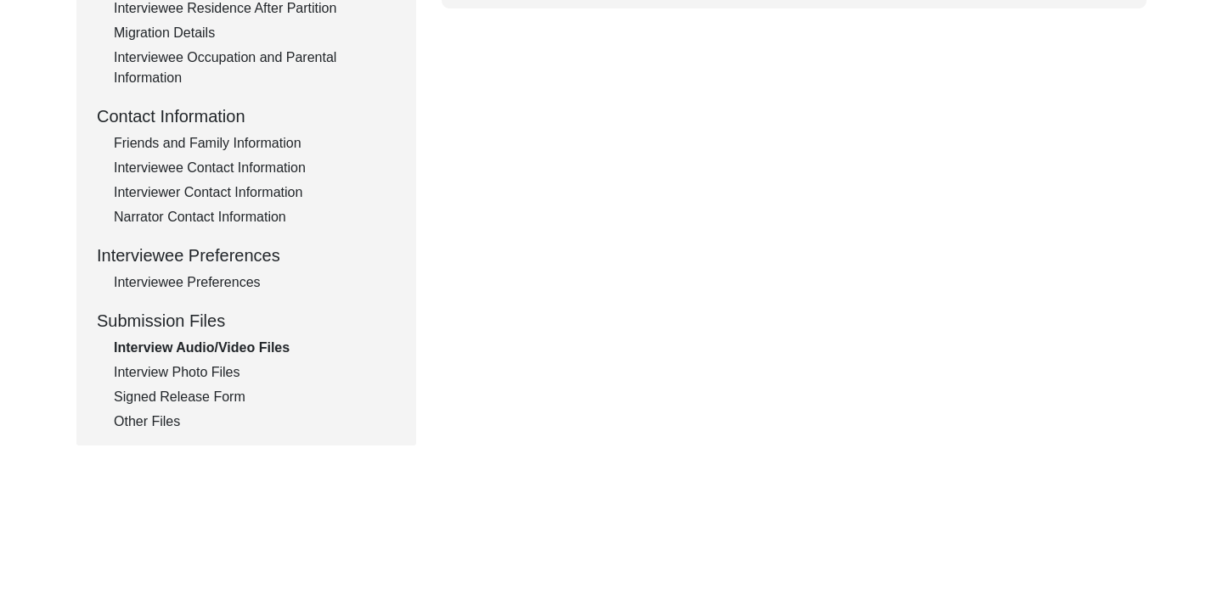
scroll to position [588, 0]
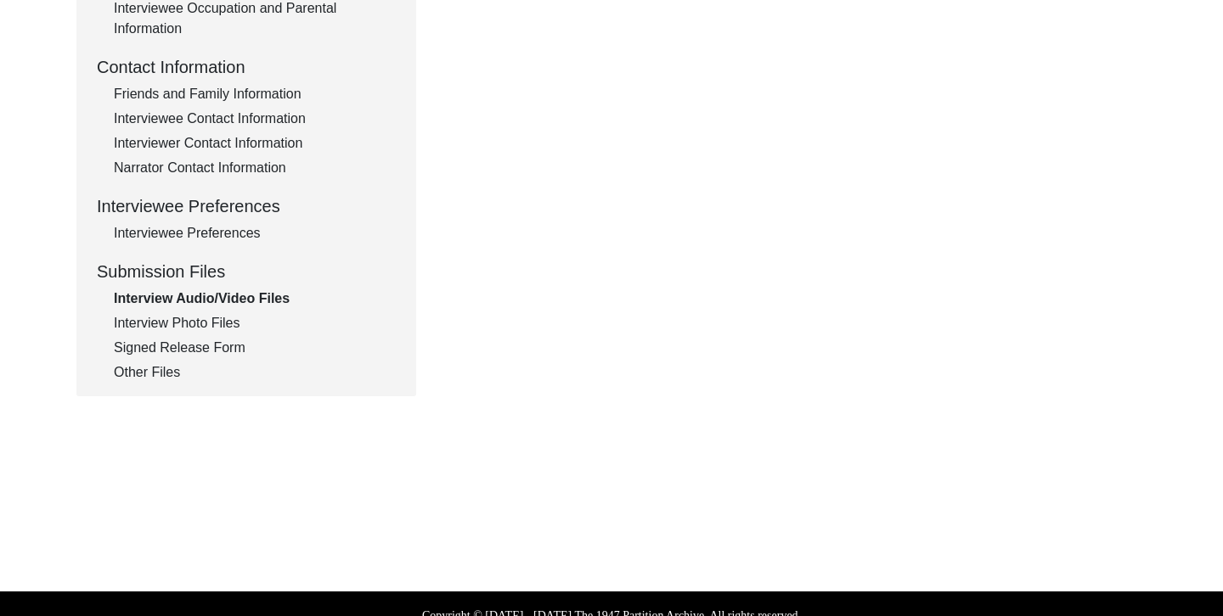
click at [219, 321] on div "Interview Photo Files" at bounding box center [255, 323] width 282 height 20
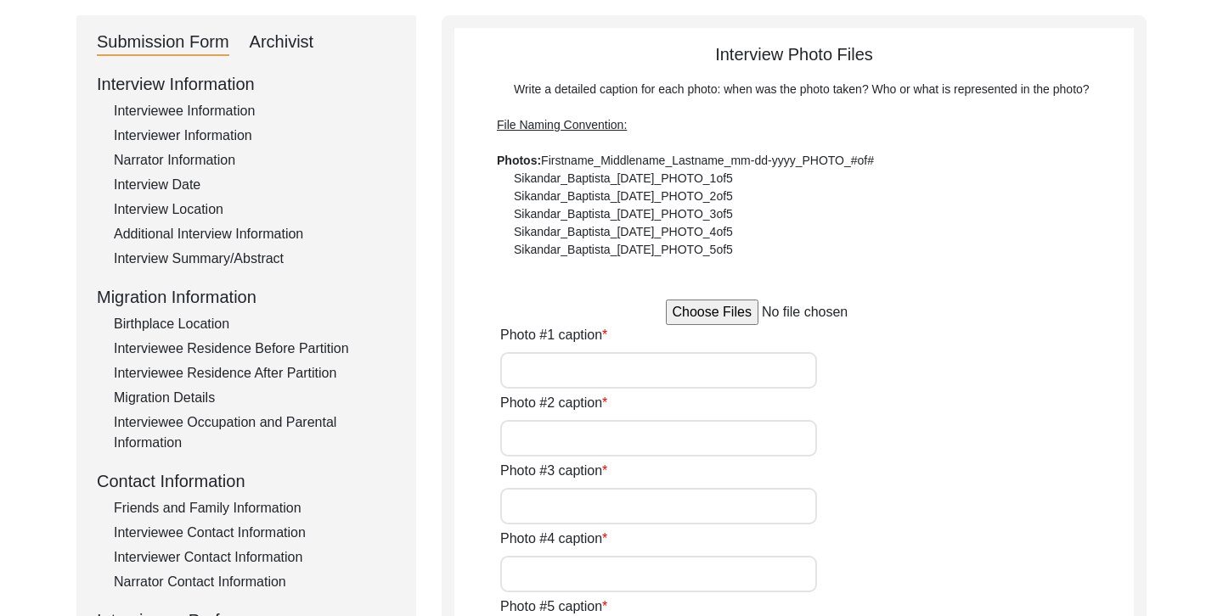
scroll to position [159, 0]
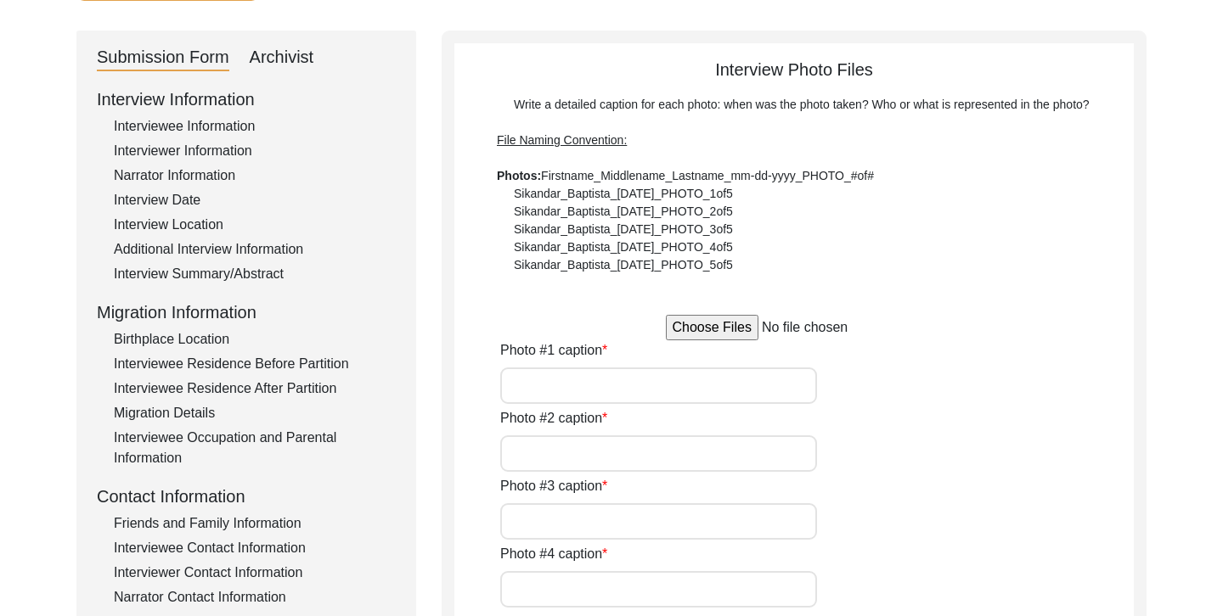
click at [544, 408] on label "Photo #2 caption" at bounding box center [553, 418] width 107 height 20
click at [544, 436] on input "Photo #2 caption" at bounding box center [658, 454] width 317 height 37
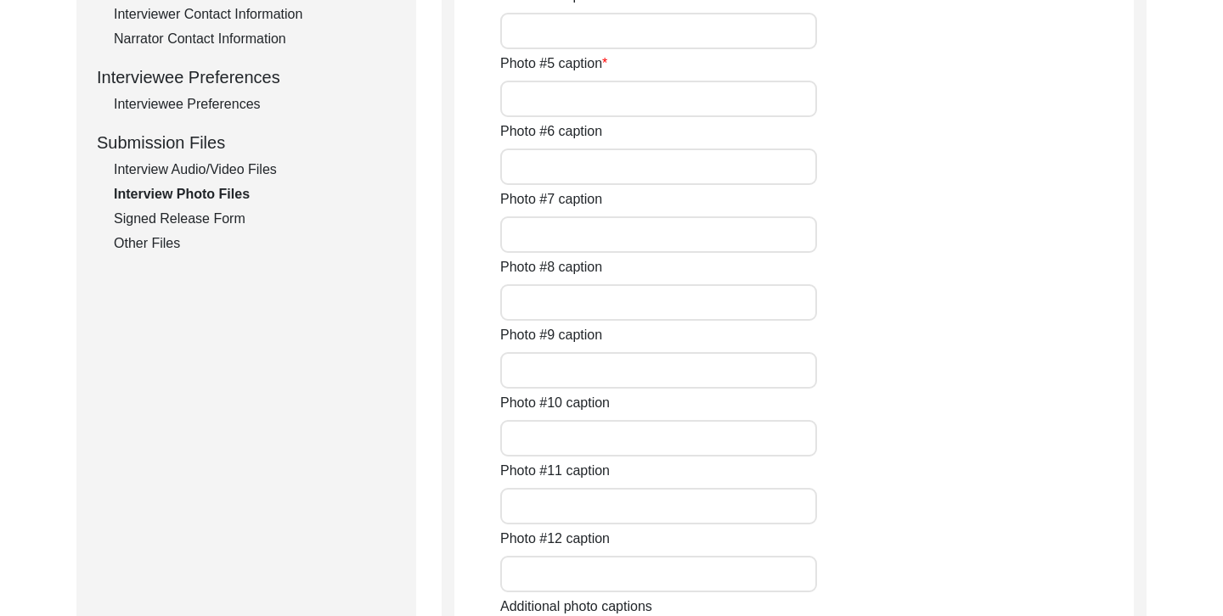
scroll to position [725, 0]
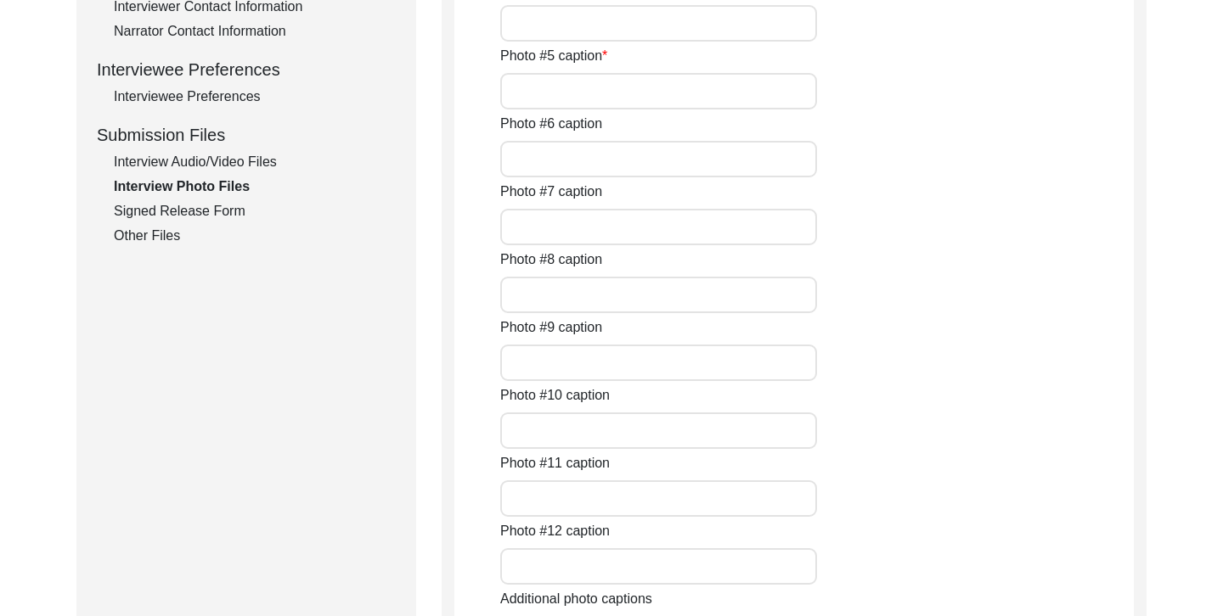
click at [228, 210] on div "Signed Release Form" at bounding box center [255, 211] width 282 height 20
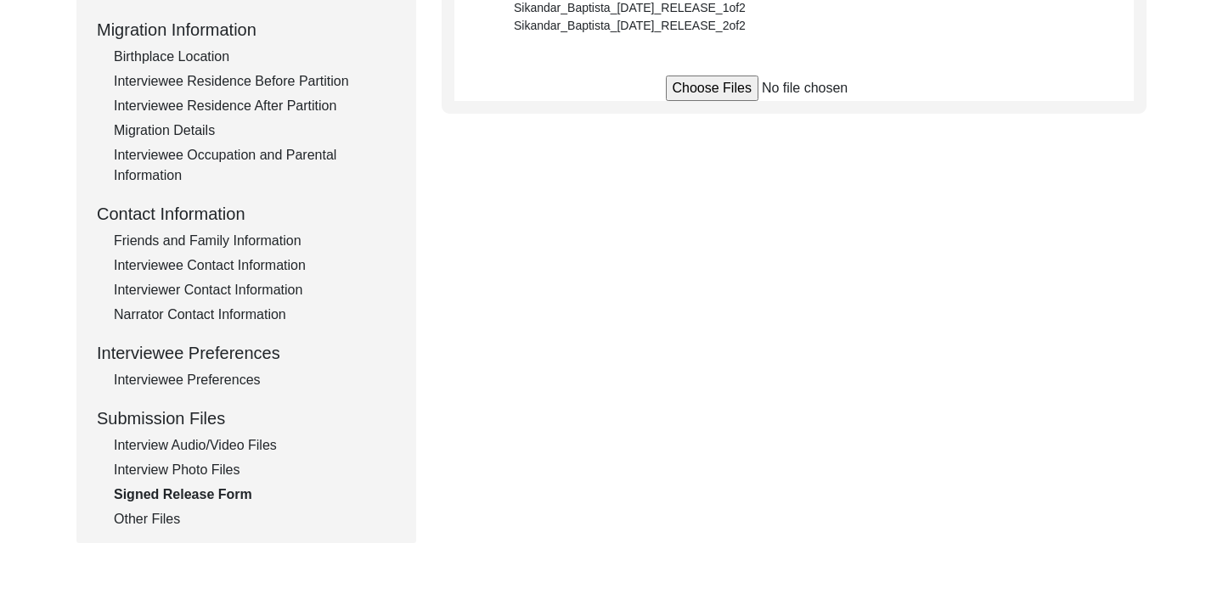
scroll to position [611, 0]
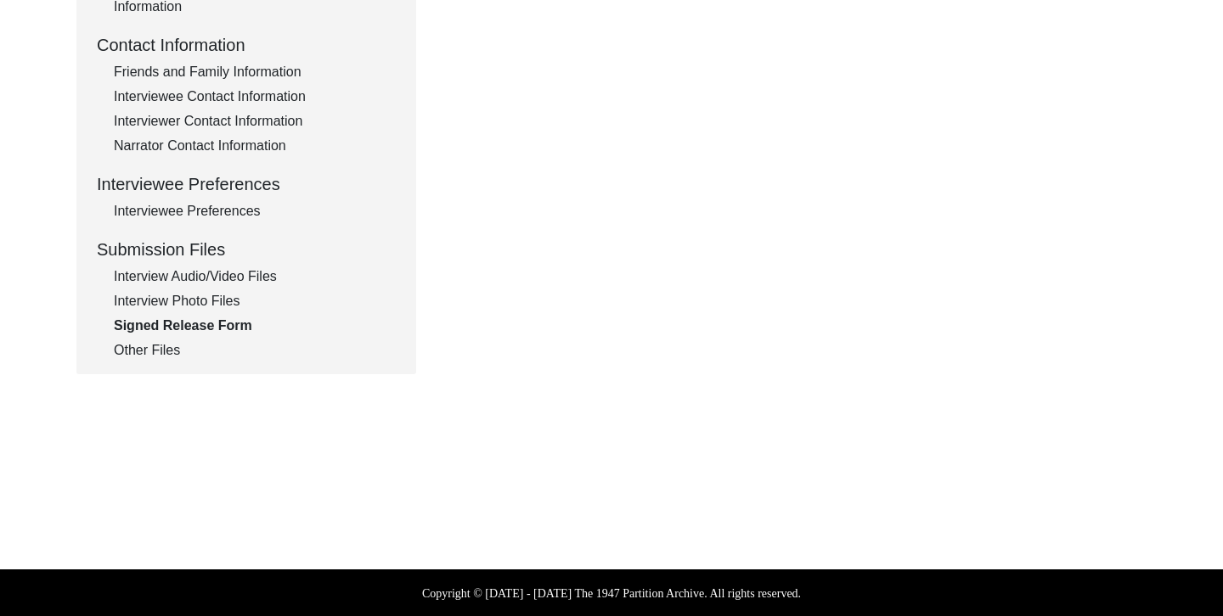
click at [222, 149] on div "Narrator Contact Information" at bounding box center [255, 146] width 282 height 20
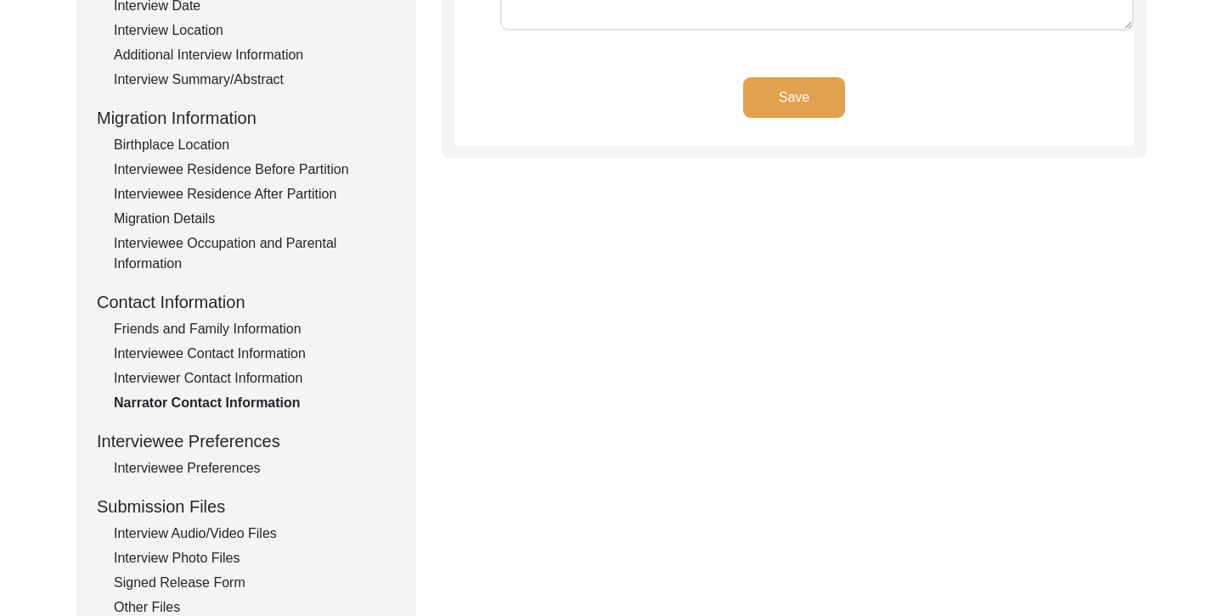
scroll to position [337, 0]
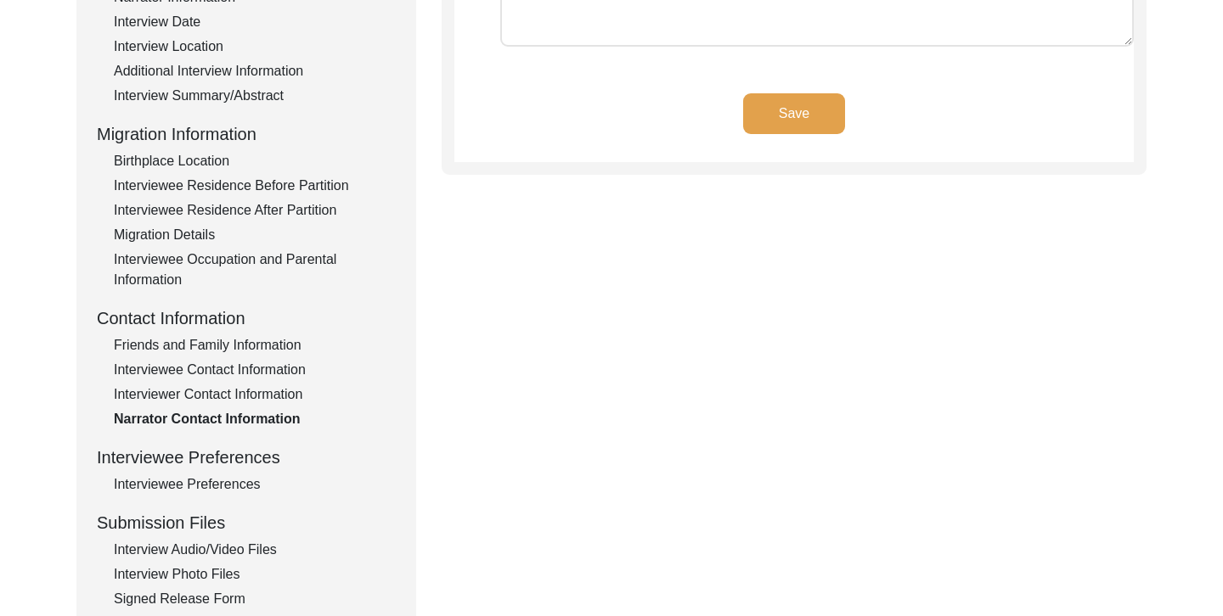
click at [201, 239] on div "Migration Details" at bounding box center [255, 235] width 282 height 20
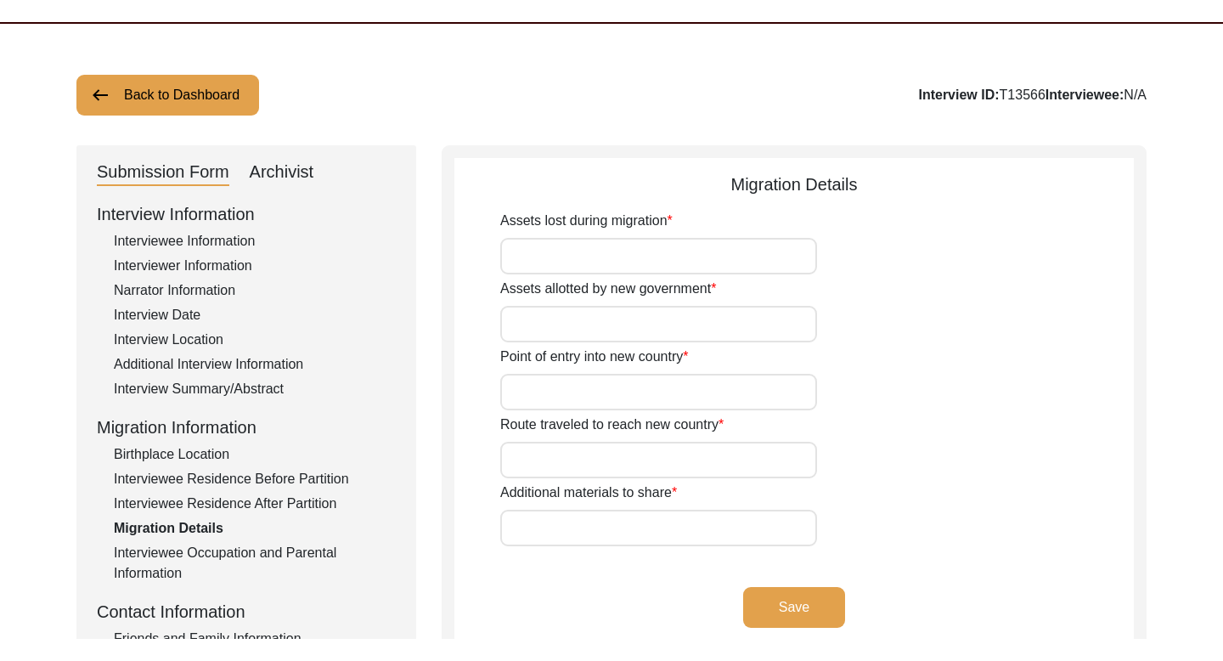
scroll to position [0, 0]
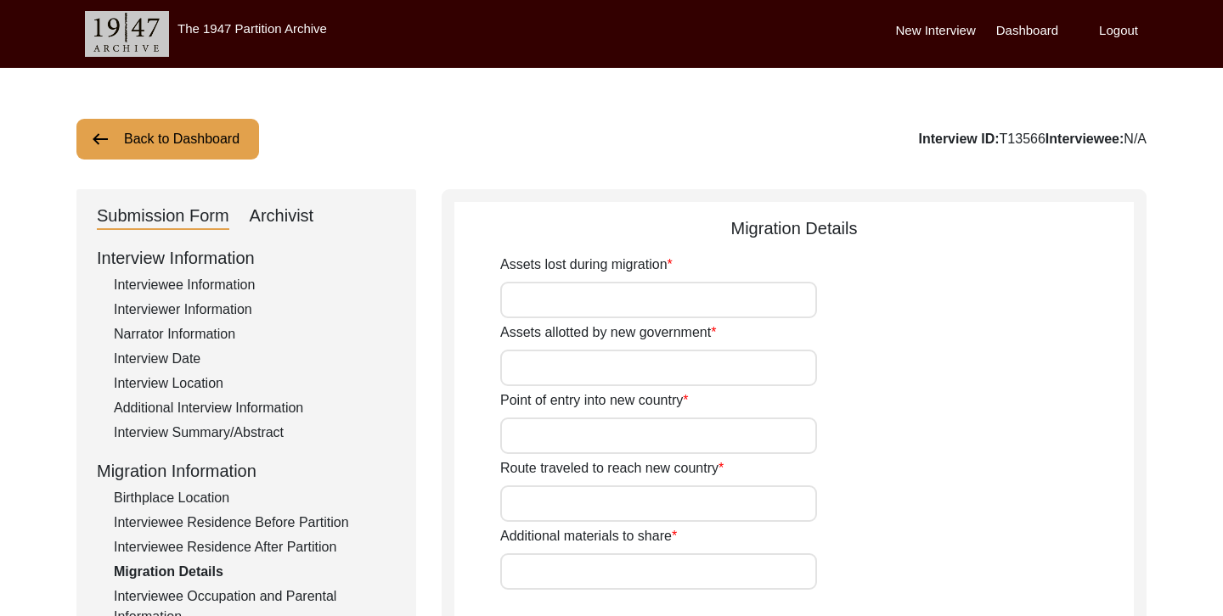
click at [222, 138] on button "Back to Dashboard" at bounding box center [167, 139] width 183 height 41
